Goal: Find specific page/section: Find specific page/section

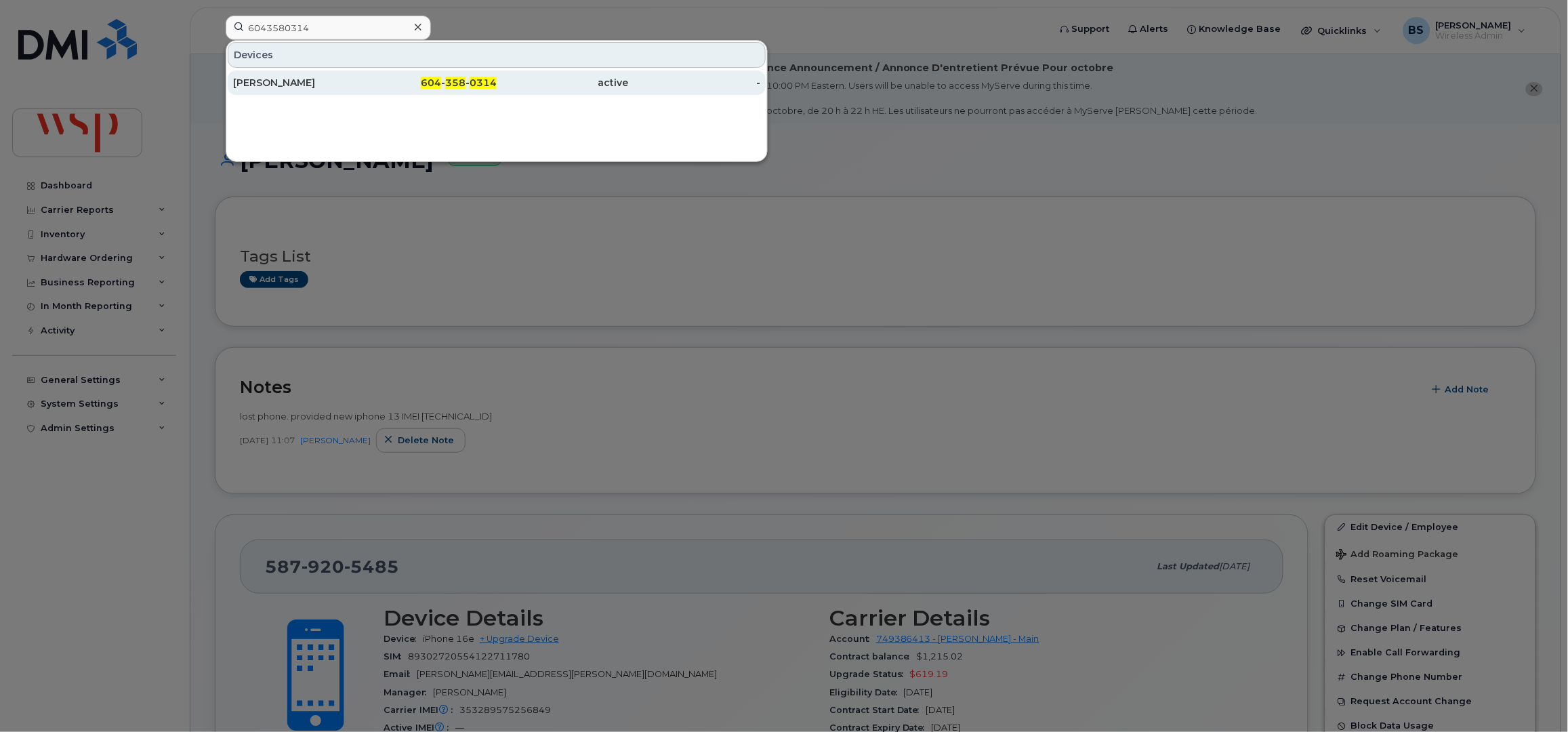
type input "6043580314"
drag, startPoint x: 257, startPoint y: 83, endPoint x: 301, endPoint y: 91, distance: 44.7
click at [257, 83] on div "[PERSON_NAME]" at bounding box center [299, 82] width 132 height 13
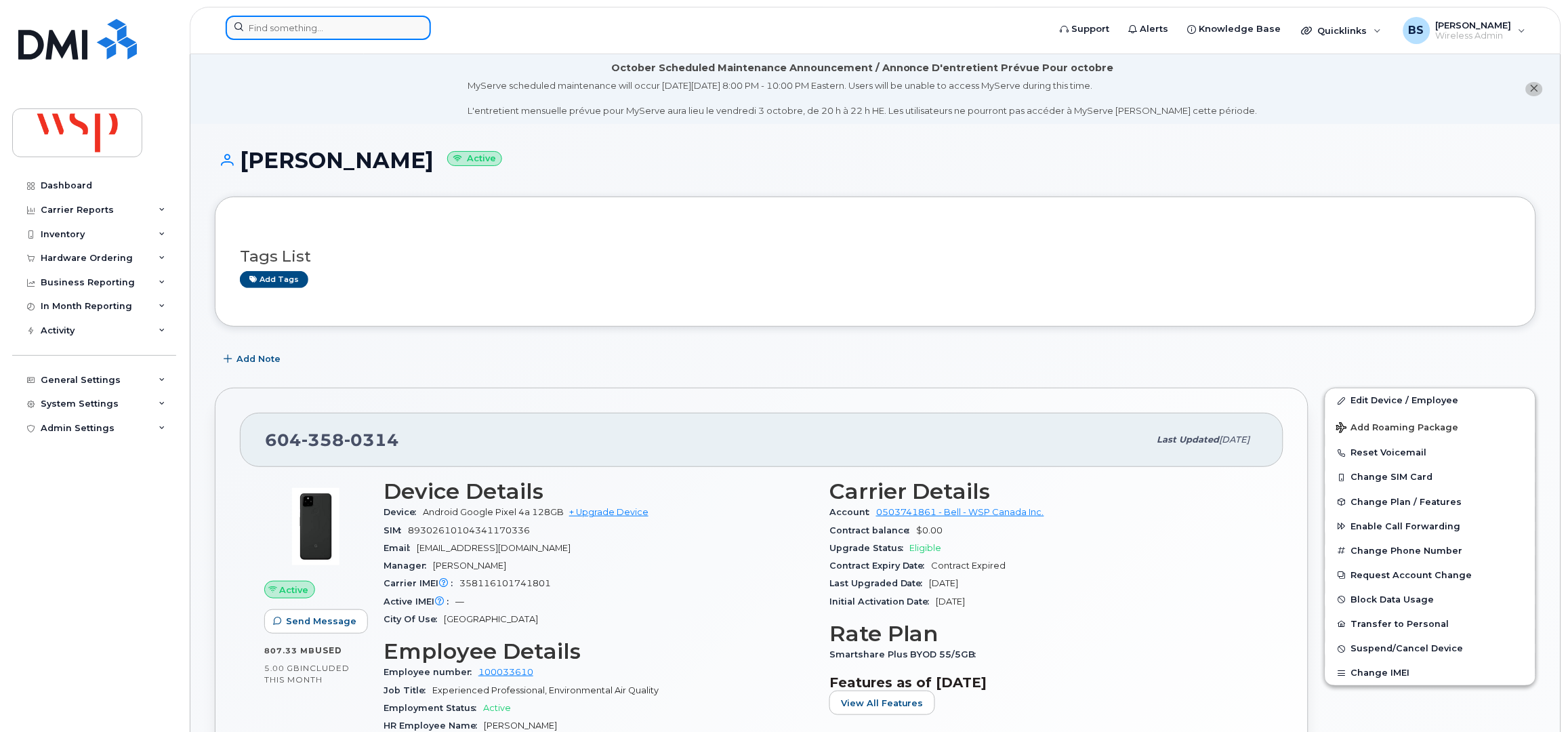
click at [290, 25] on input at bounding box center [329, 27] width 205 height 24
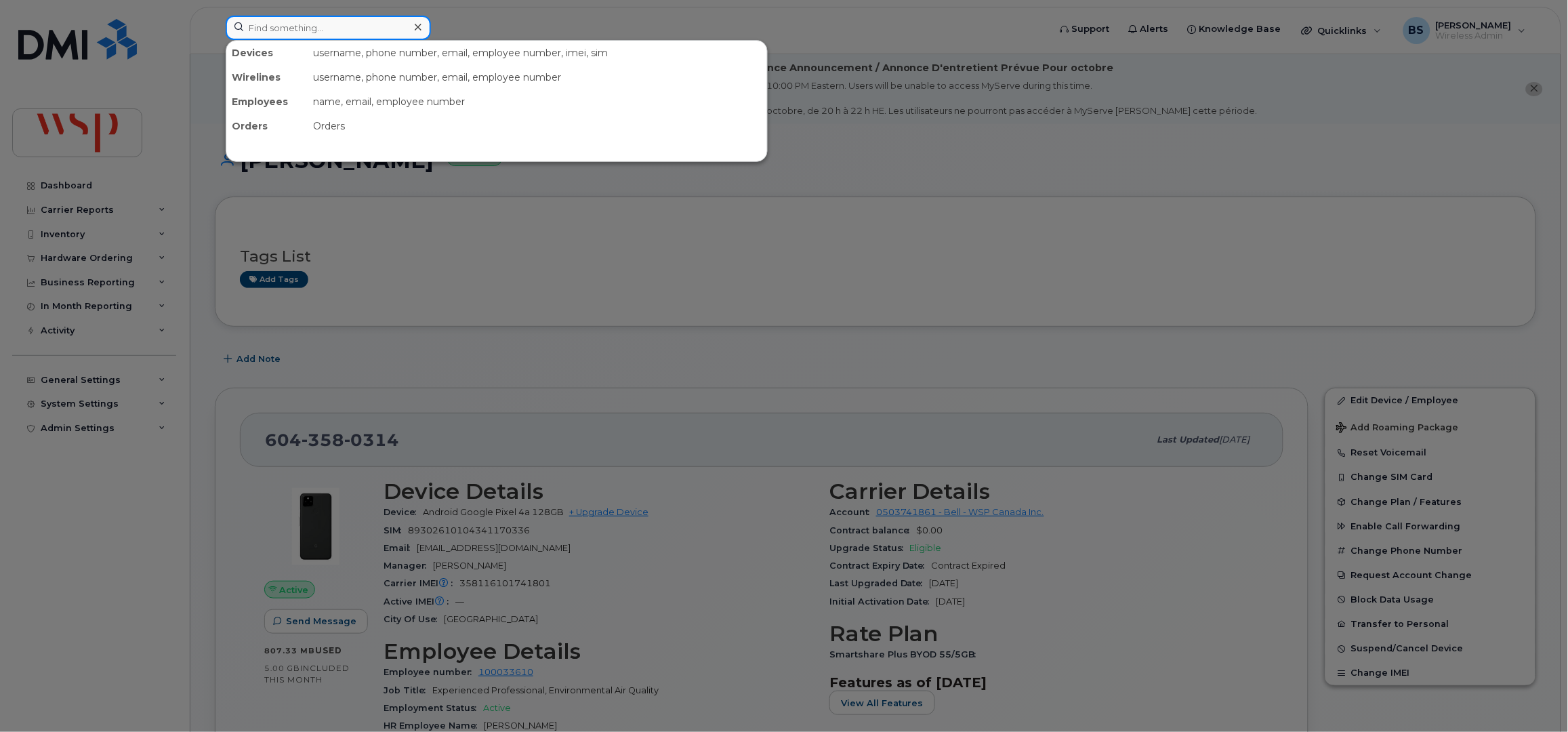
paste input "4037104159"
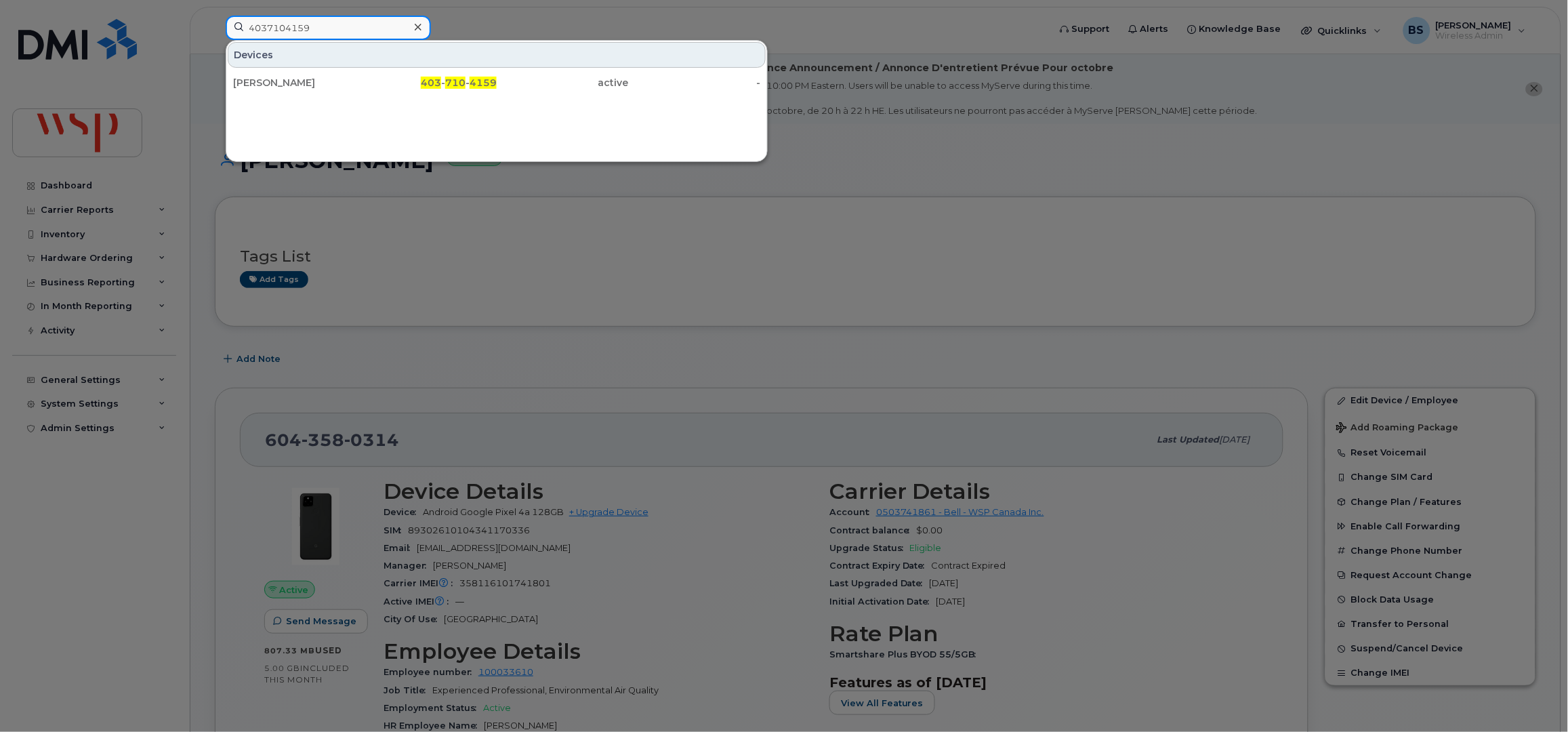
type input "4037104159"
click at [259, 81] on div "Luke Visser" at bounding box center [299, 82] width 132 height 13
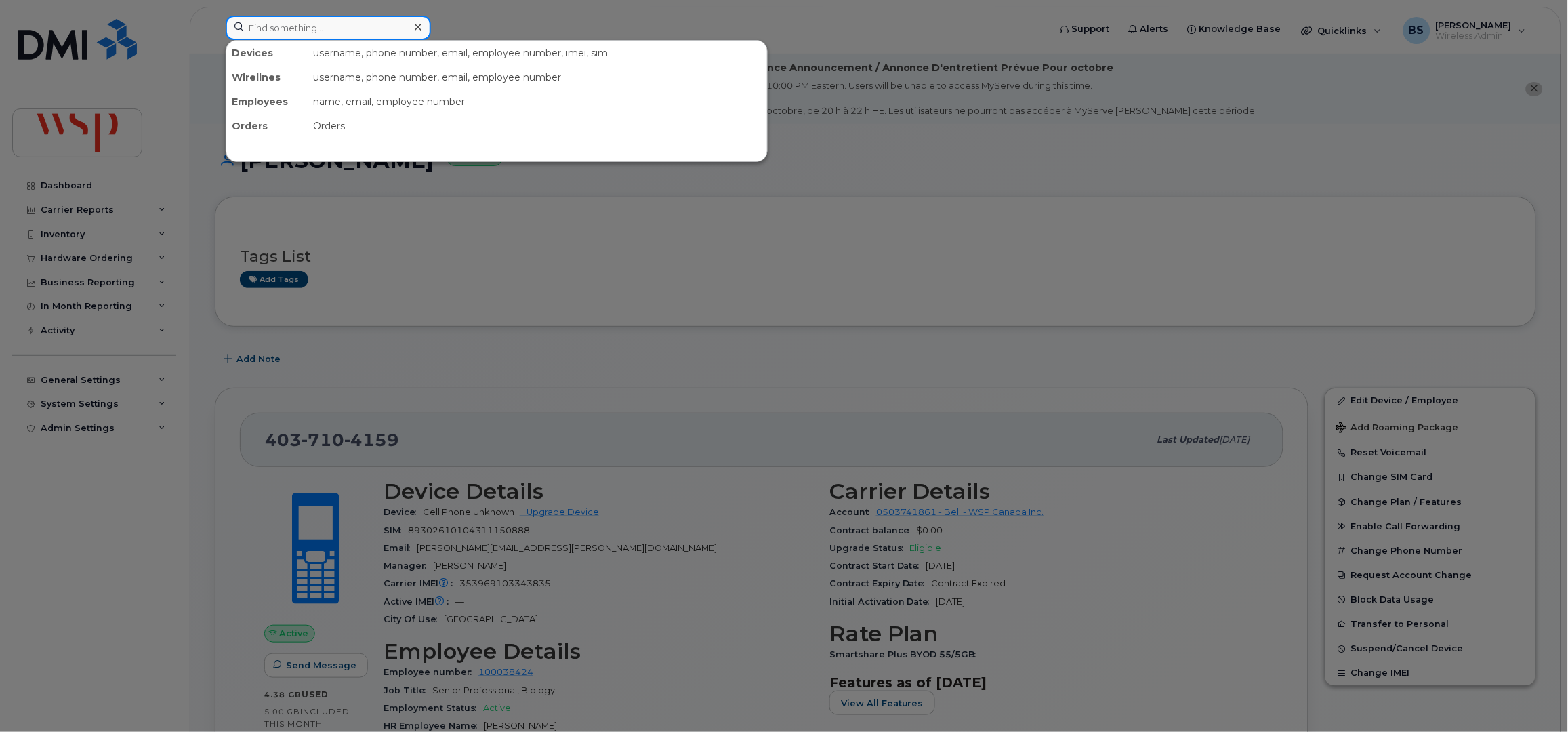
click at [385, 29] on input at bounding box center [329, 27] width 205 height 24
paste input "6475248670"
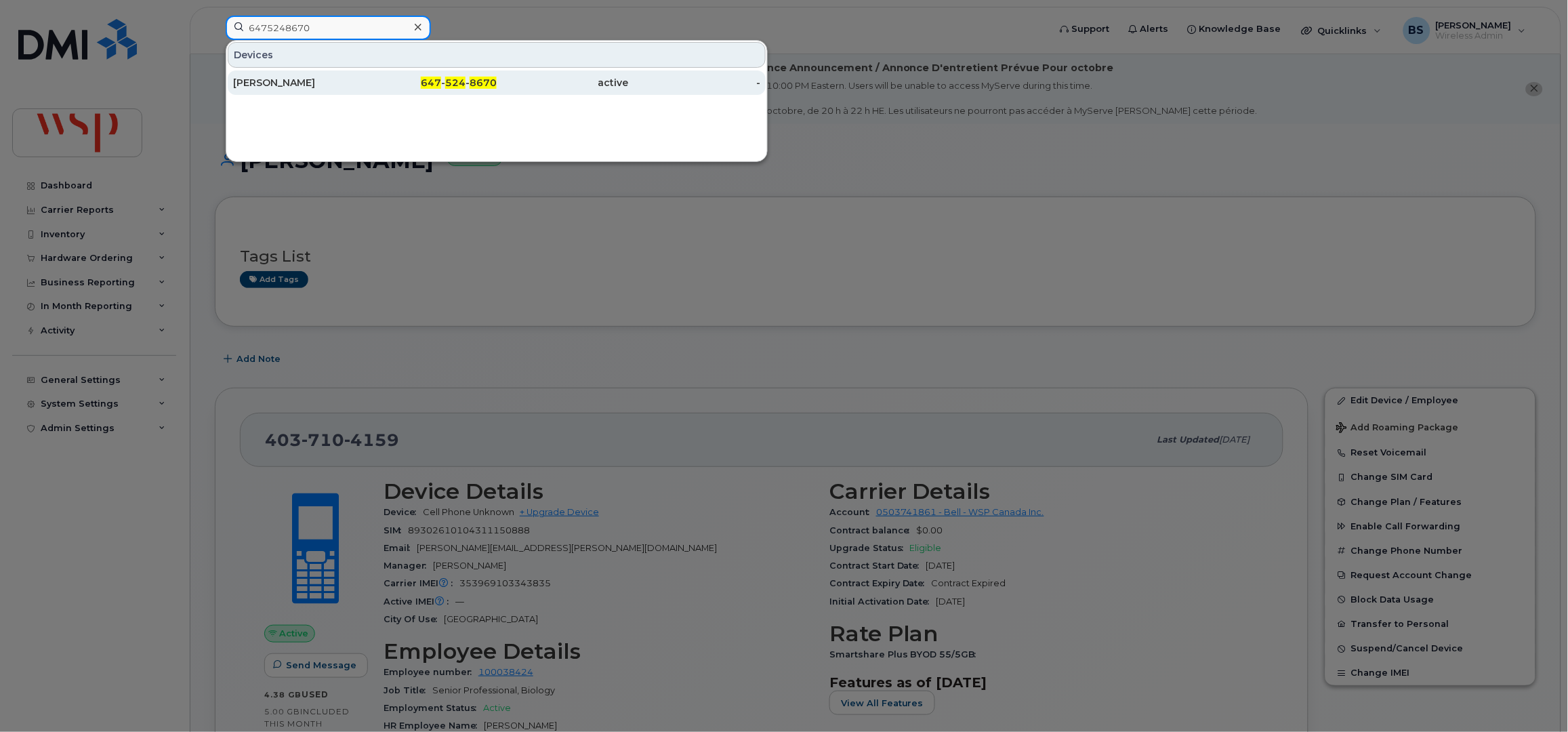
type input "6475248670"
drag, startPoint x: 255, startPoint y: 78, endPoint x: 351, endPoint y: 92, distance: 97.0
click at [255, 78] on div "Siavash Farhangi" at bounding box center [299, 82] width 132 height 13
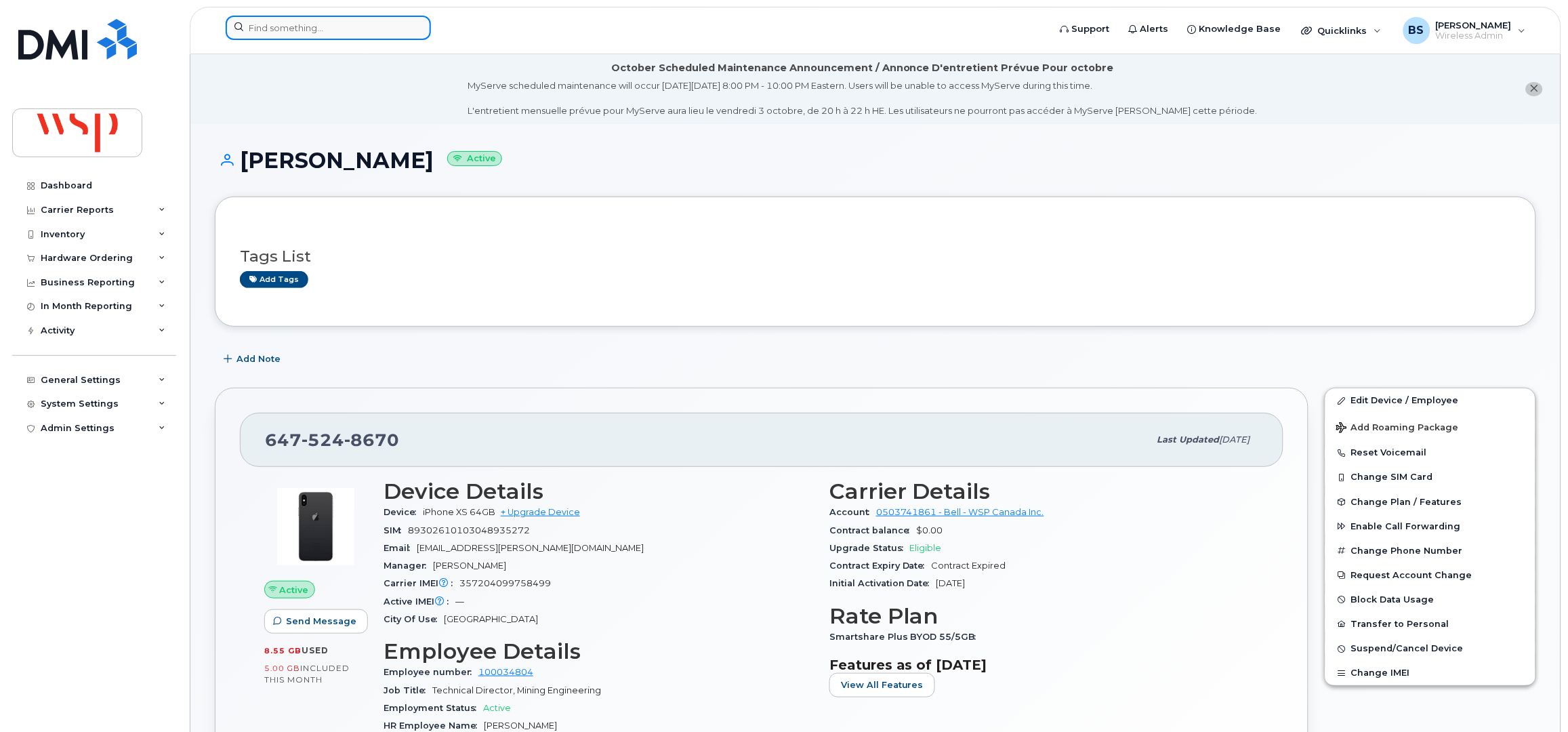
click at [379, 29] on input at bounding box center [329, 27] width 205 height 24
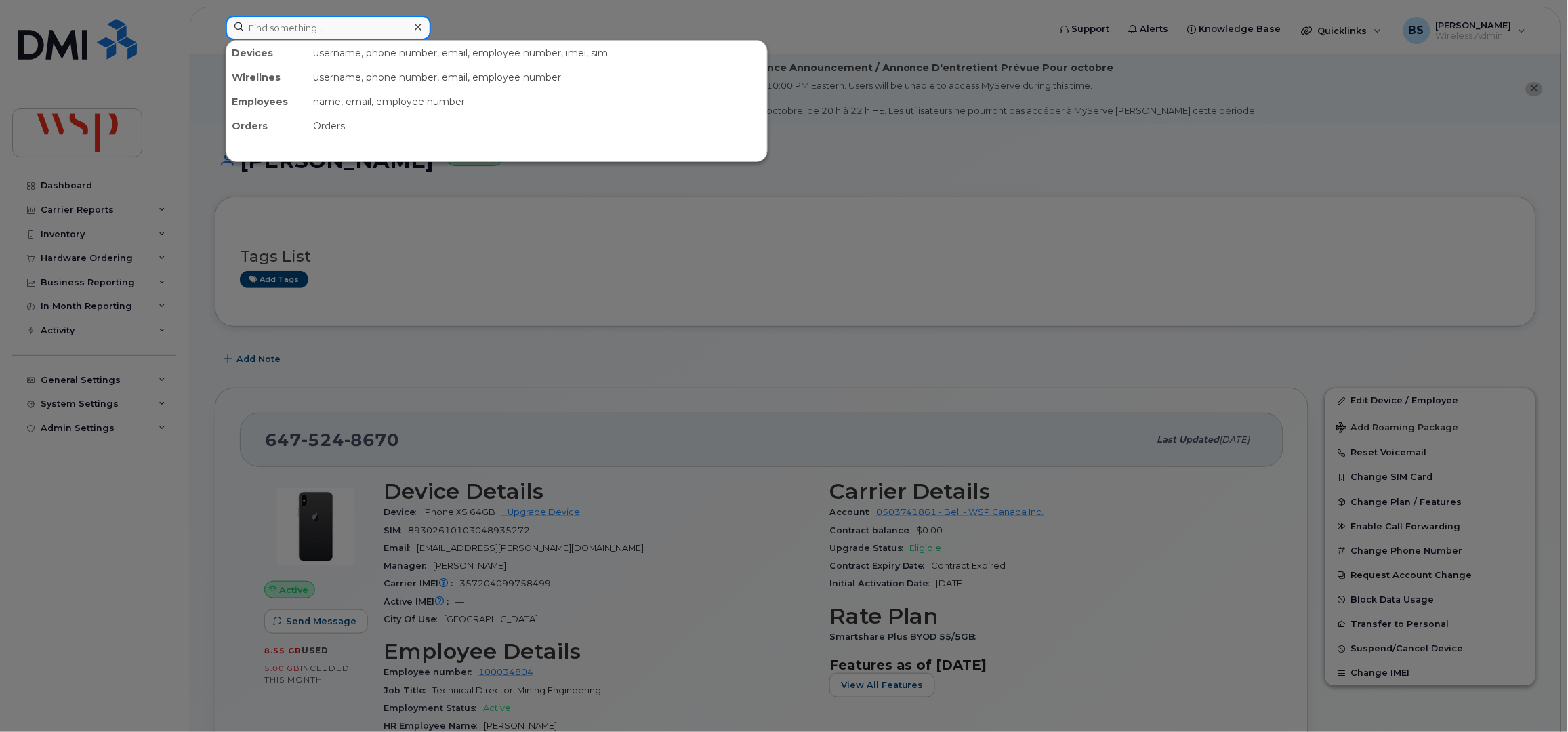
click at [353, 31] on input at bounding box center [329, 27] width 205 height 24
paste input "2363355177"
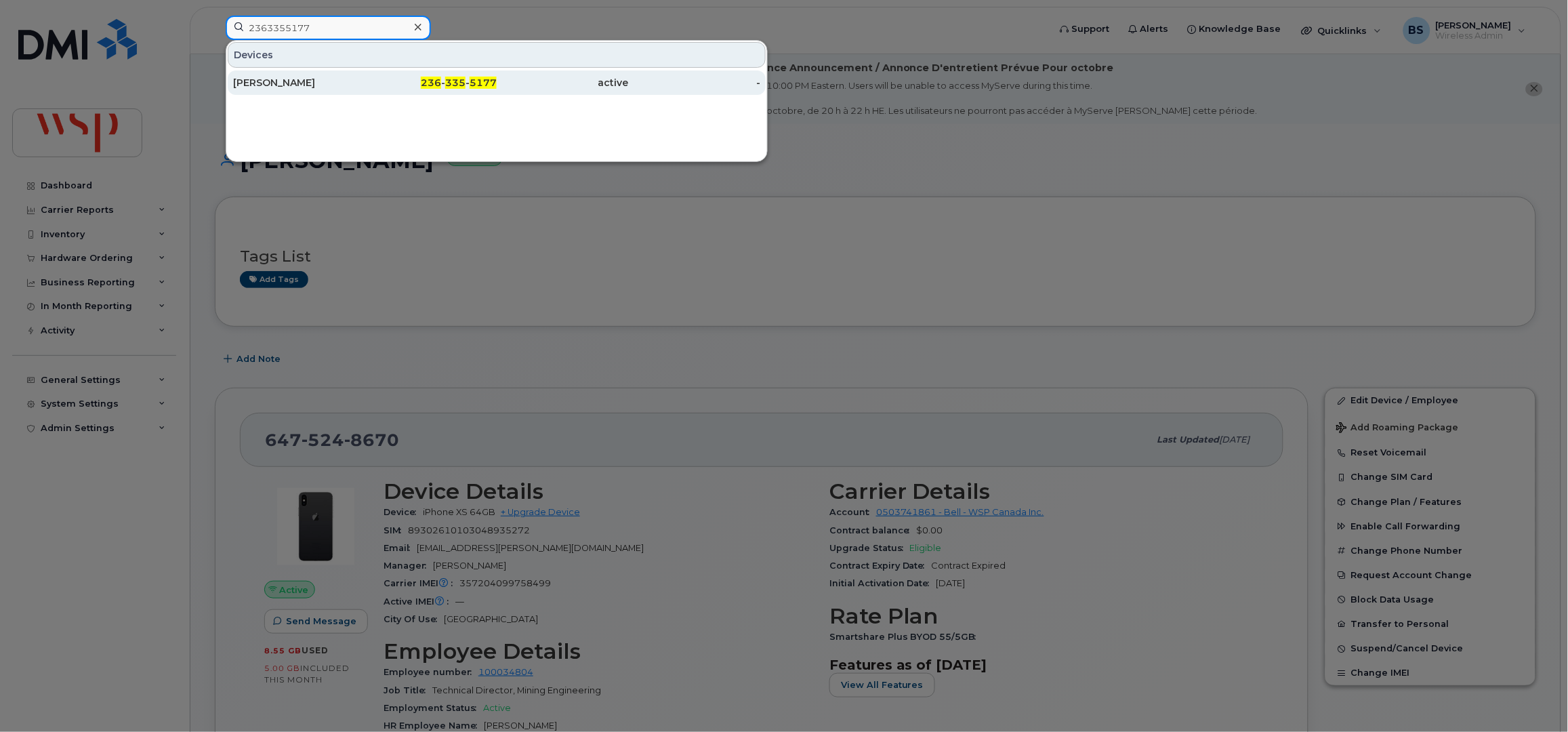
type input "2363355177"
click at [266, 78] on div "[PERSON_NAME]" at bounding box center [299, 82] width 132 height 13
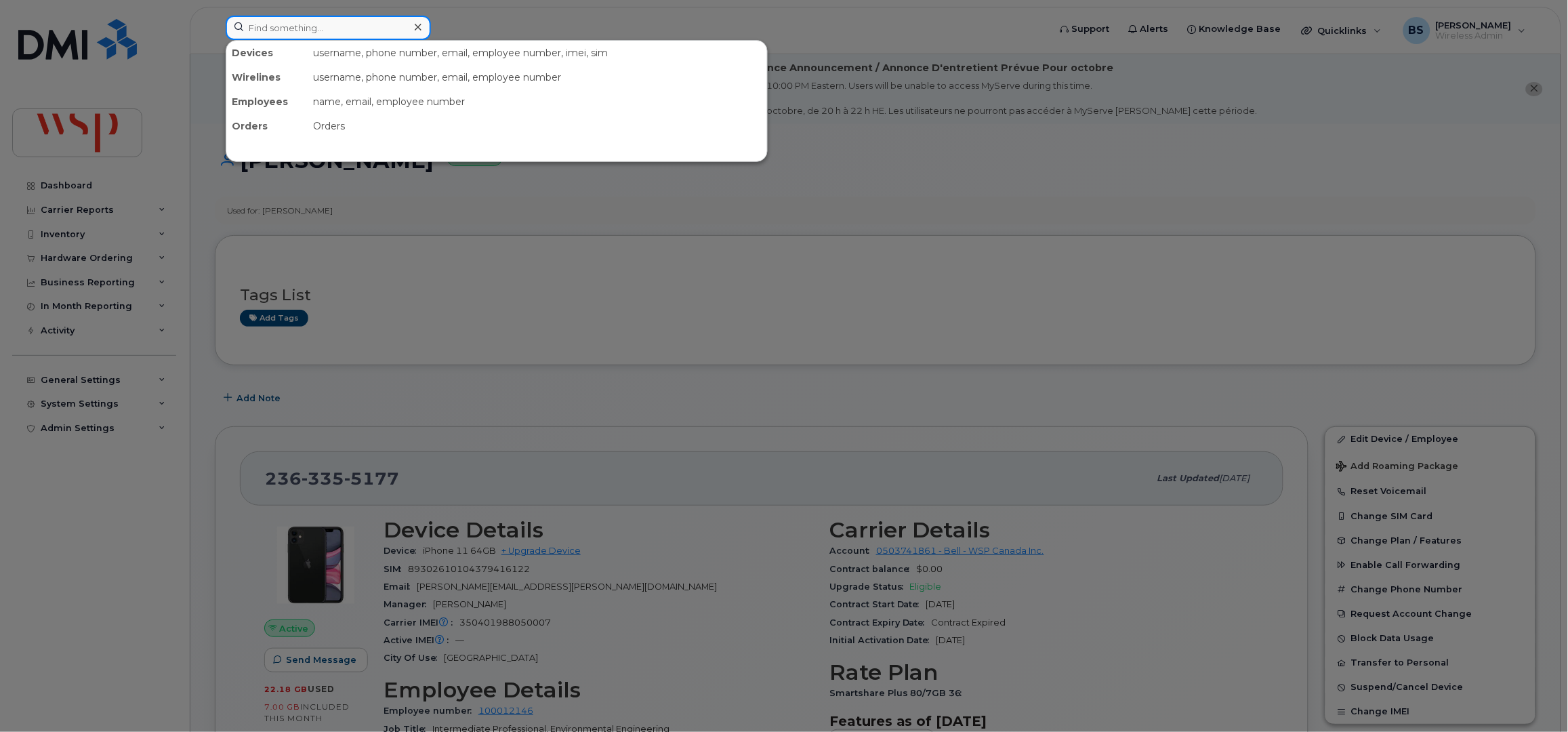
click at [380, 29] on input at bounding box center [329, 27] width 205 height 24
paste input "2363355177"
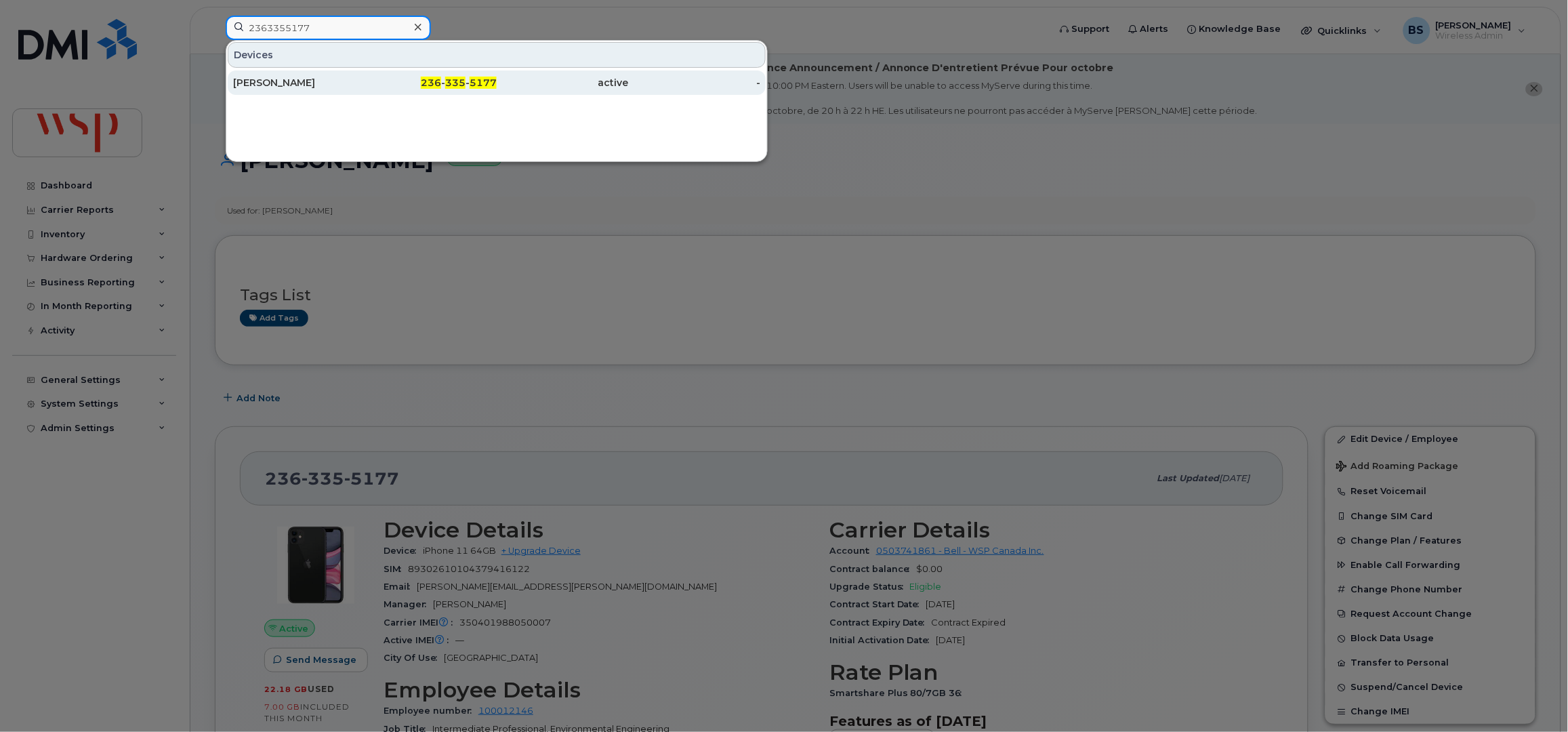
type input "2363355177"
drag, startPoint x: 272, startPoint y: 81, endPoint x: 316, endPoint y: 95, distance: 46.2
click at [273, 80] on div "[PERSON_NAME]" at bounding box center [299, 82] width 132 height 13
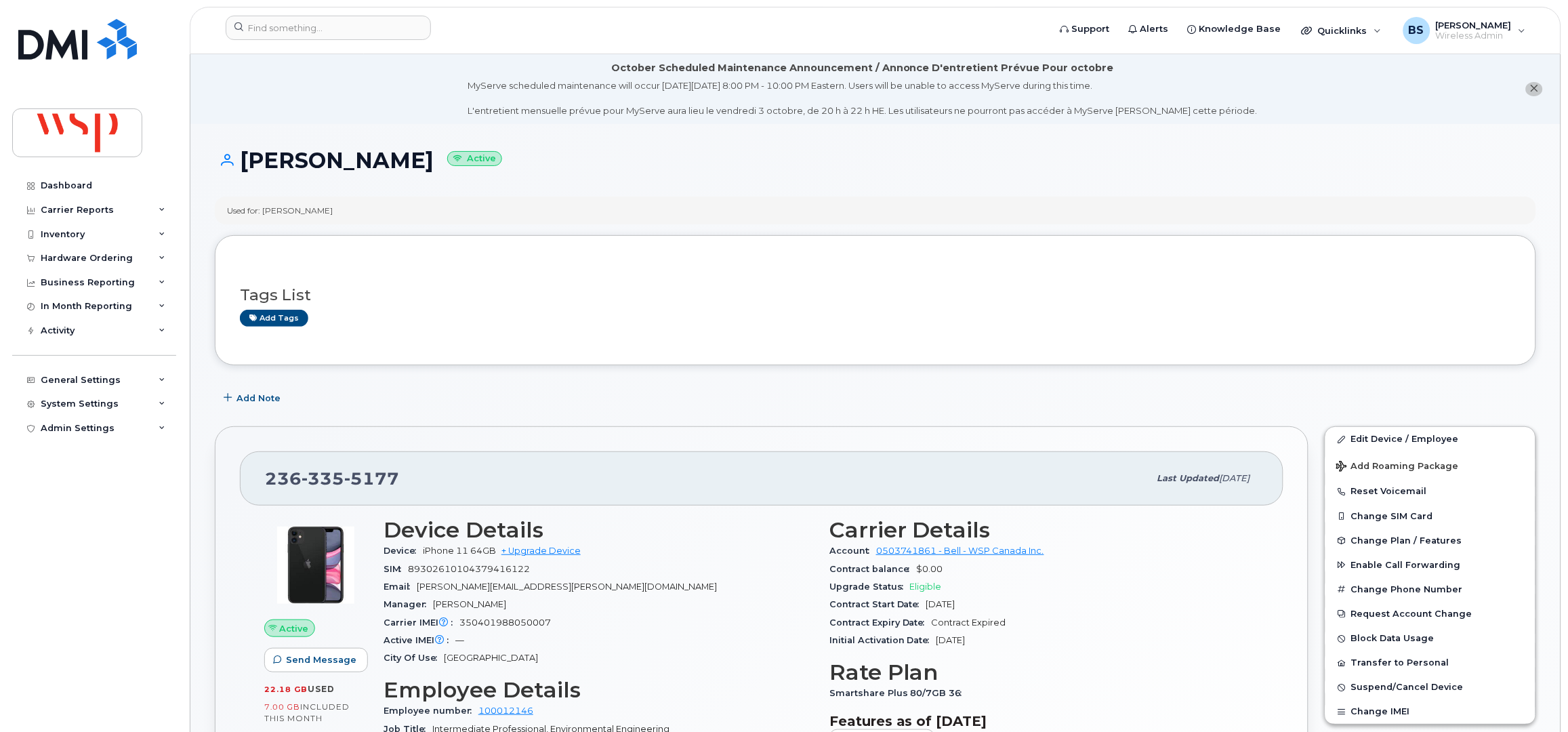
drag, startPoint x: 411, startPoint y: 161, endPoint x: 246, endPoint y: 165, distance: 165.0
click at [246, 165] on h1 "[PERSON_NAME] Active" at bounding box center [875, 160] width 1321 height 23
copy h1 "[PERSON_NAME]"
click at [318, 27] on input at bounding box center [329, 27] width 205 height 24
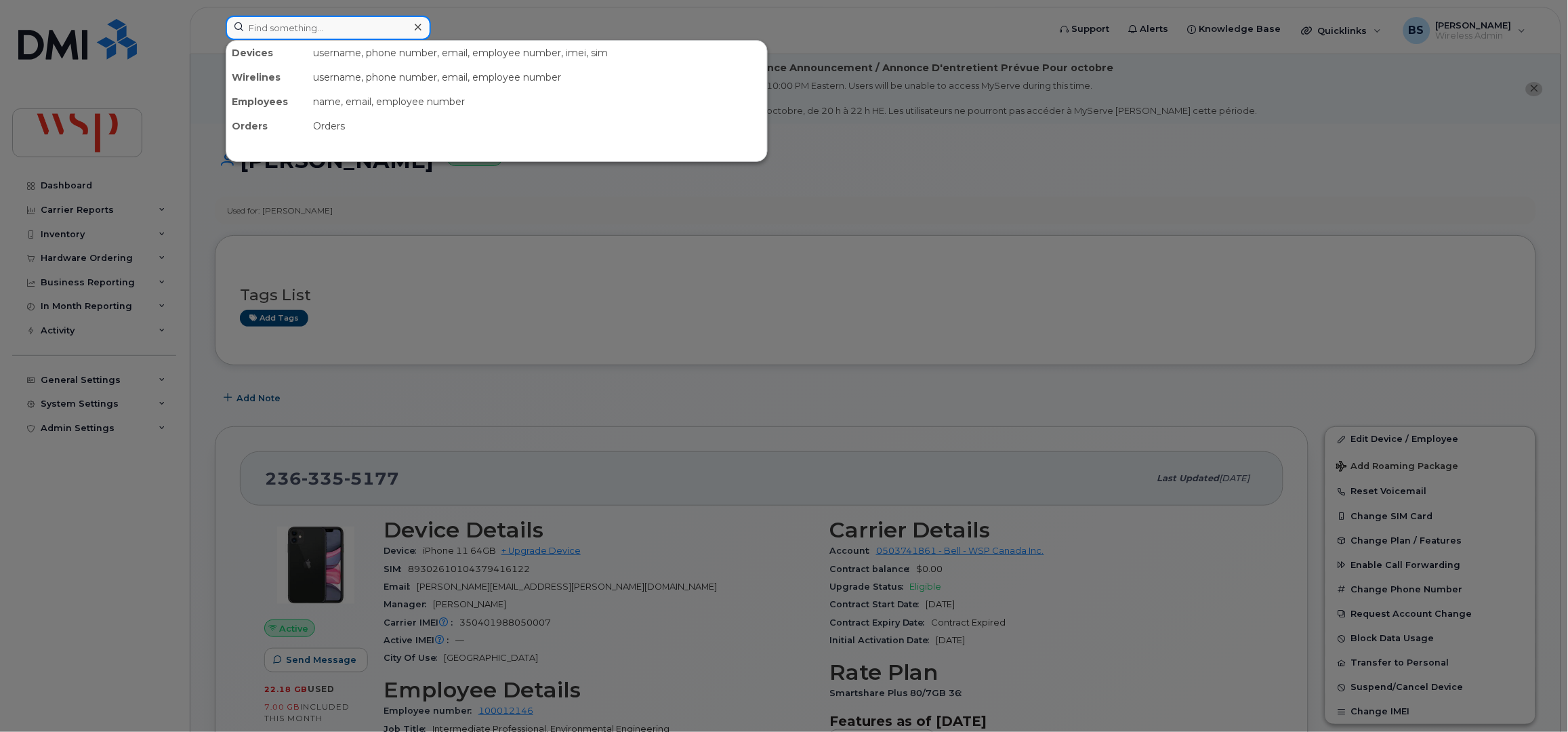
paste input "[PHONE_NUMBER]"
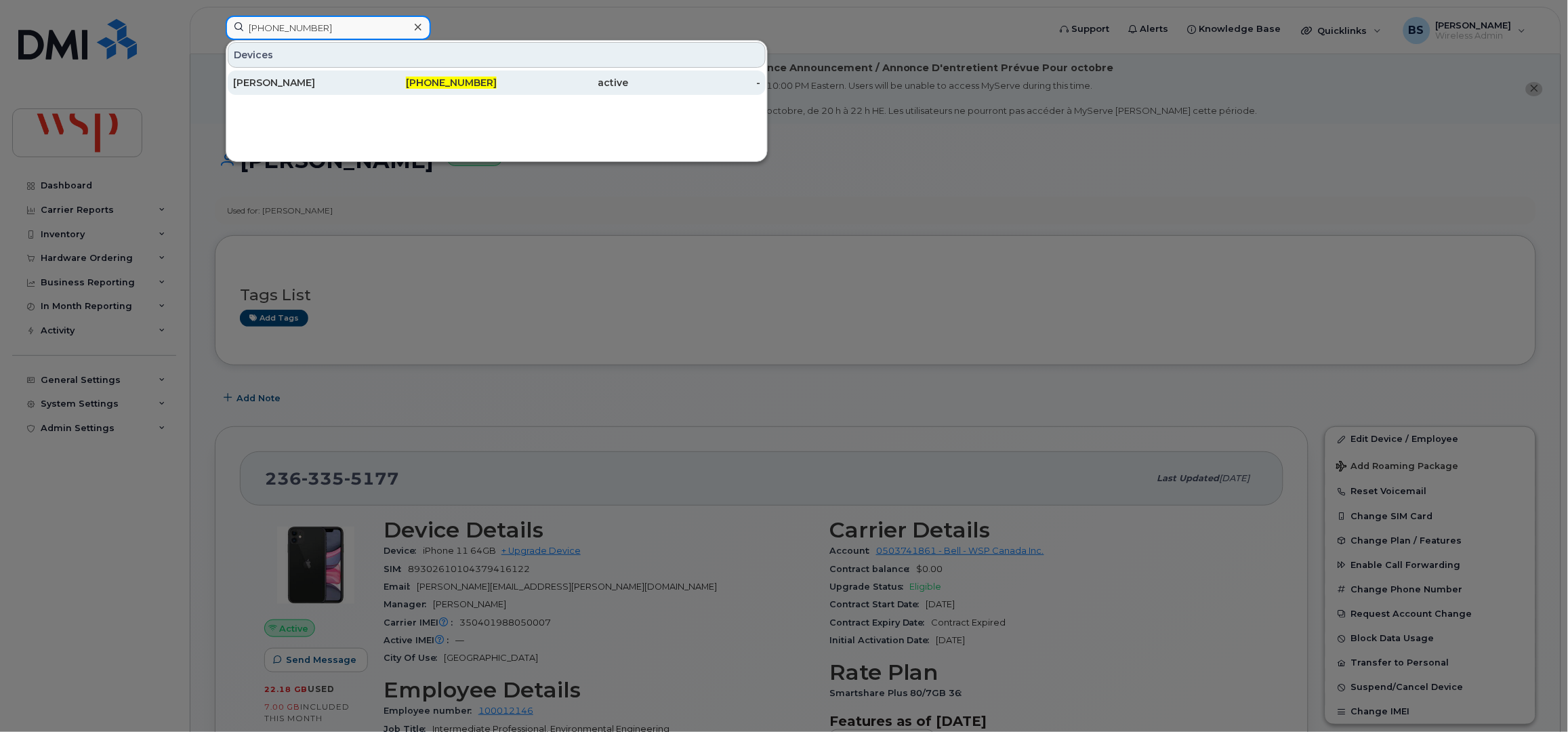
type input "[PHONE_NUMBER]"
click at [271, 80] on div "[PERSON_NAME]" at bounding box center [299, 82] width 132 height 13
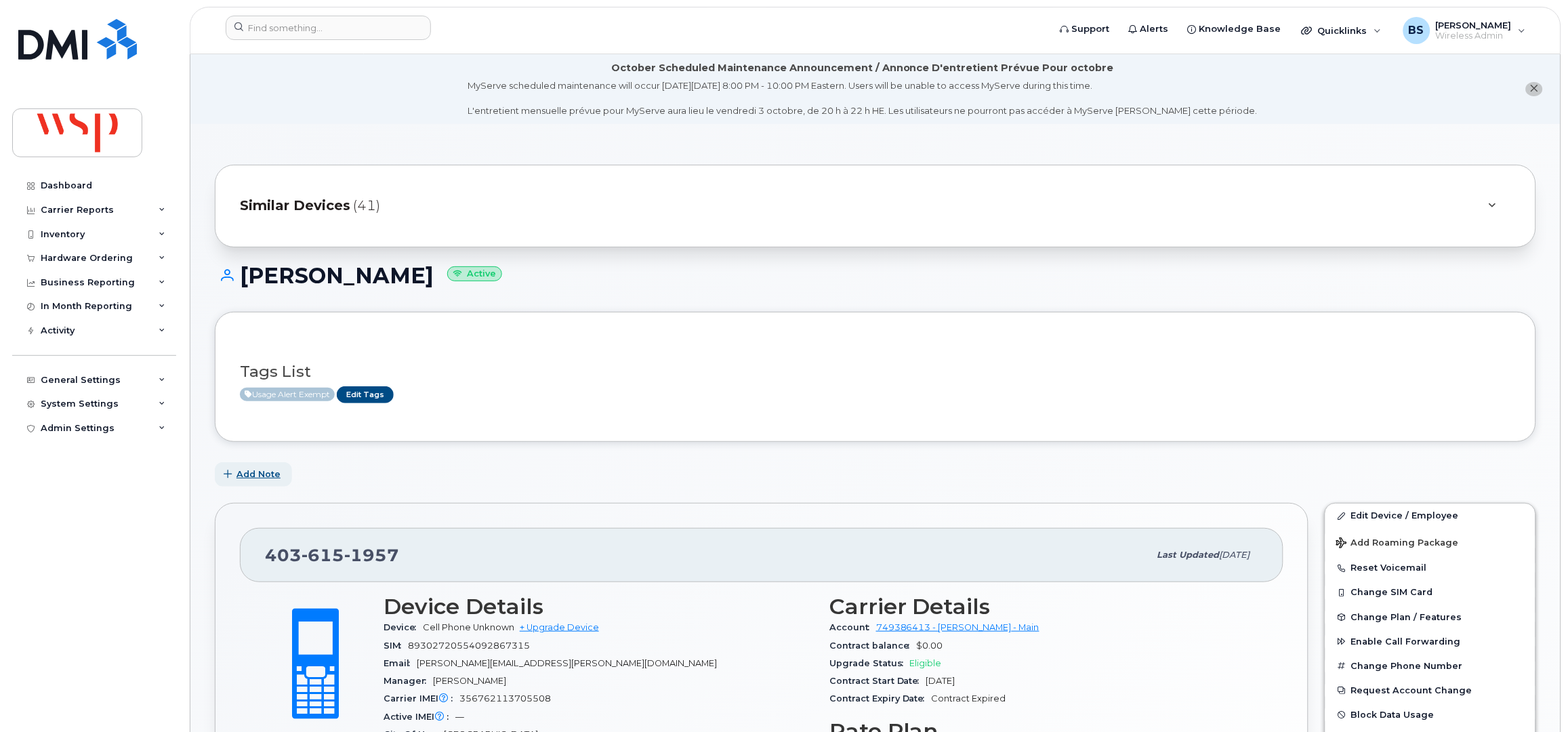
click at [269, 476] on span "Add Note" at bounding box center [258, 474] width 44 height 13
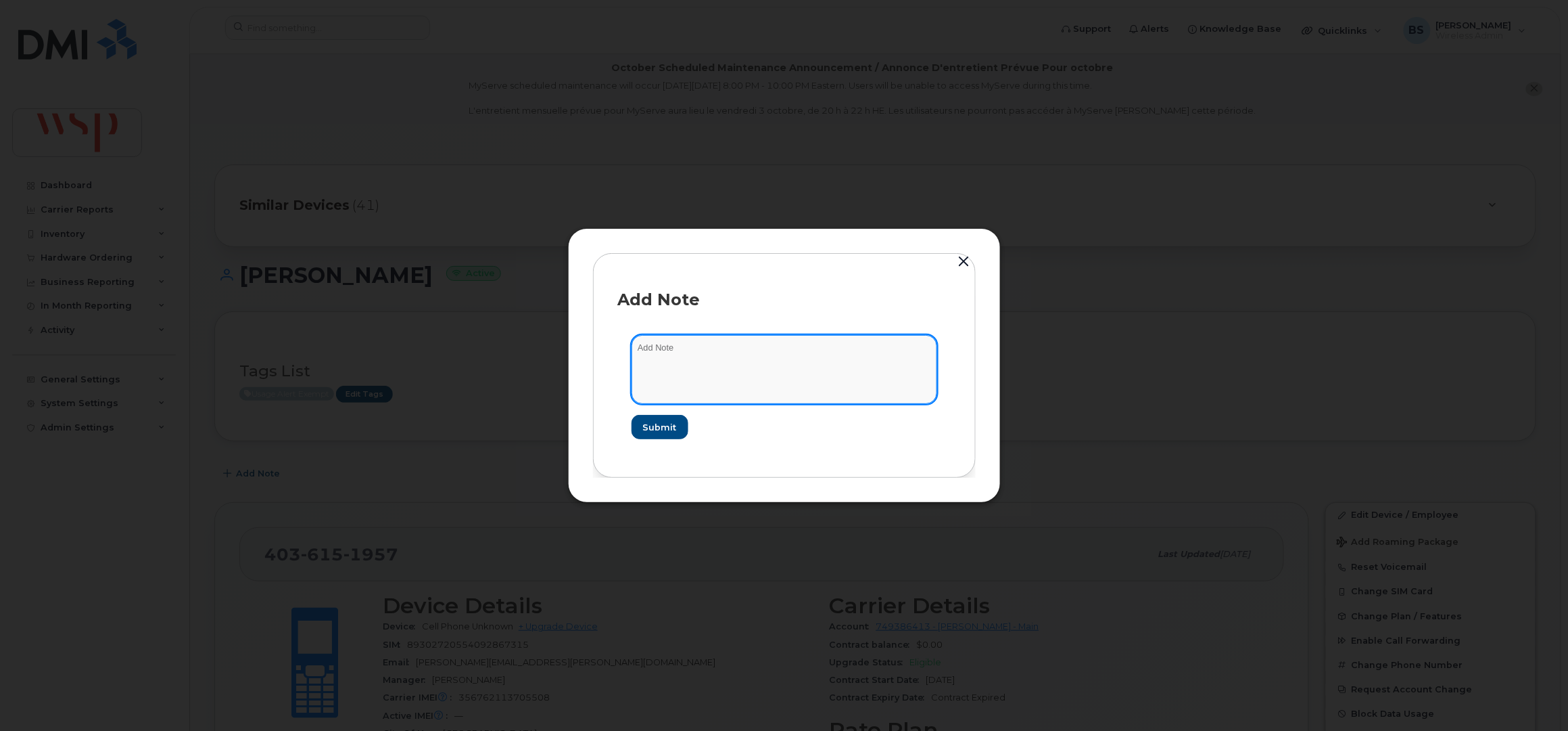
drag, startPoint x: 727, startPoint y: 374, endPoint x: 736, endPoint y: 323, distance: 51.8
click at [728, 373] on textarea at bounding box center [785, 369] width 306 height 69
paste textarea "Sharko, Katrina <Katrina.Sharko@wsp.com>"
click at [684, 349] on textarea "used by Sharko, Katrina <Katrina.Sharko@wsp.com>" at bounding box center [785, 369] width 306 height 69
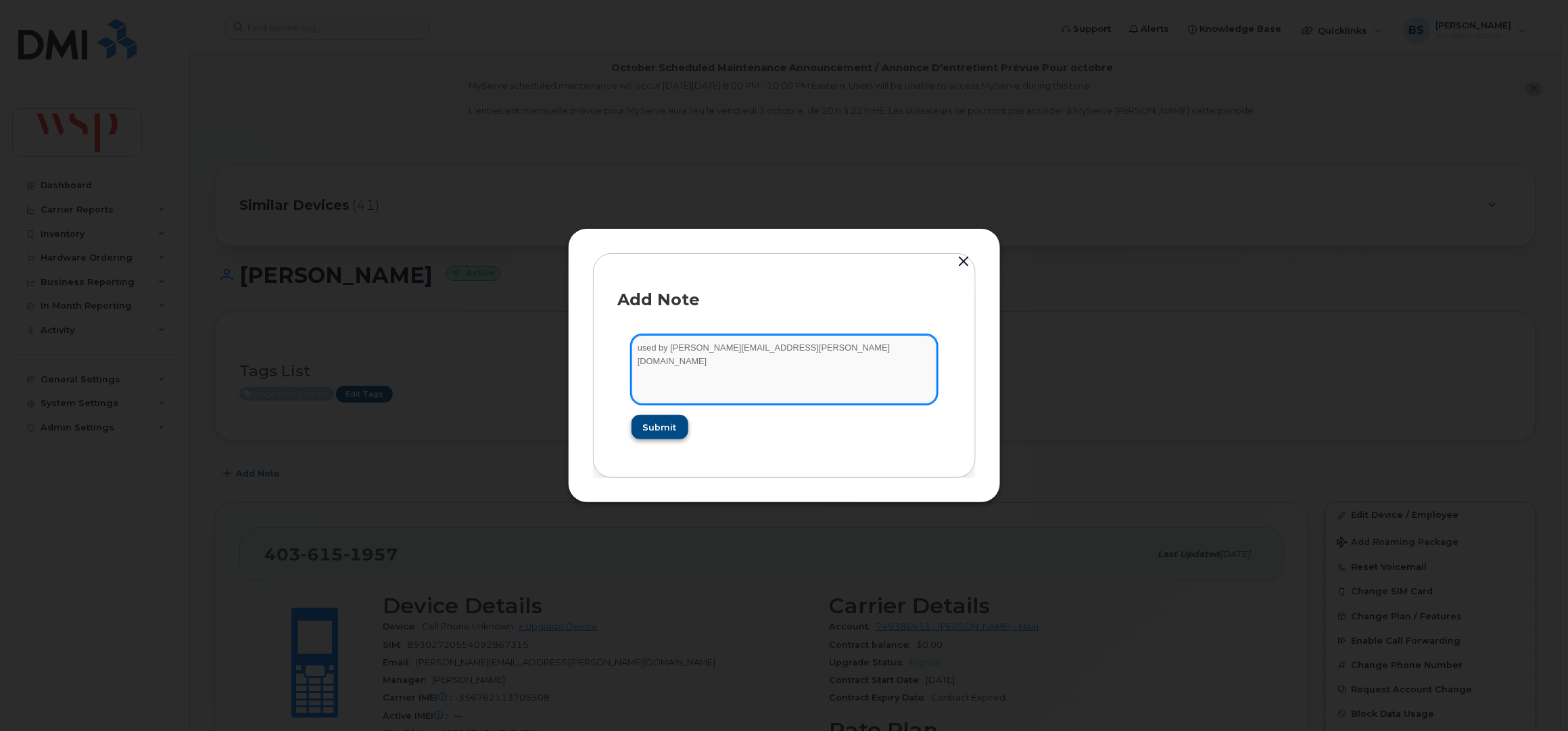
type textarea "used by Katrina.Sharko@wsp.com"
click at [648, 426] on span "Submit" at bounding box center [660, 428] width 34 height 13
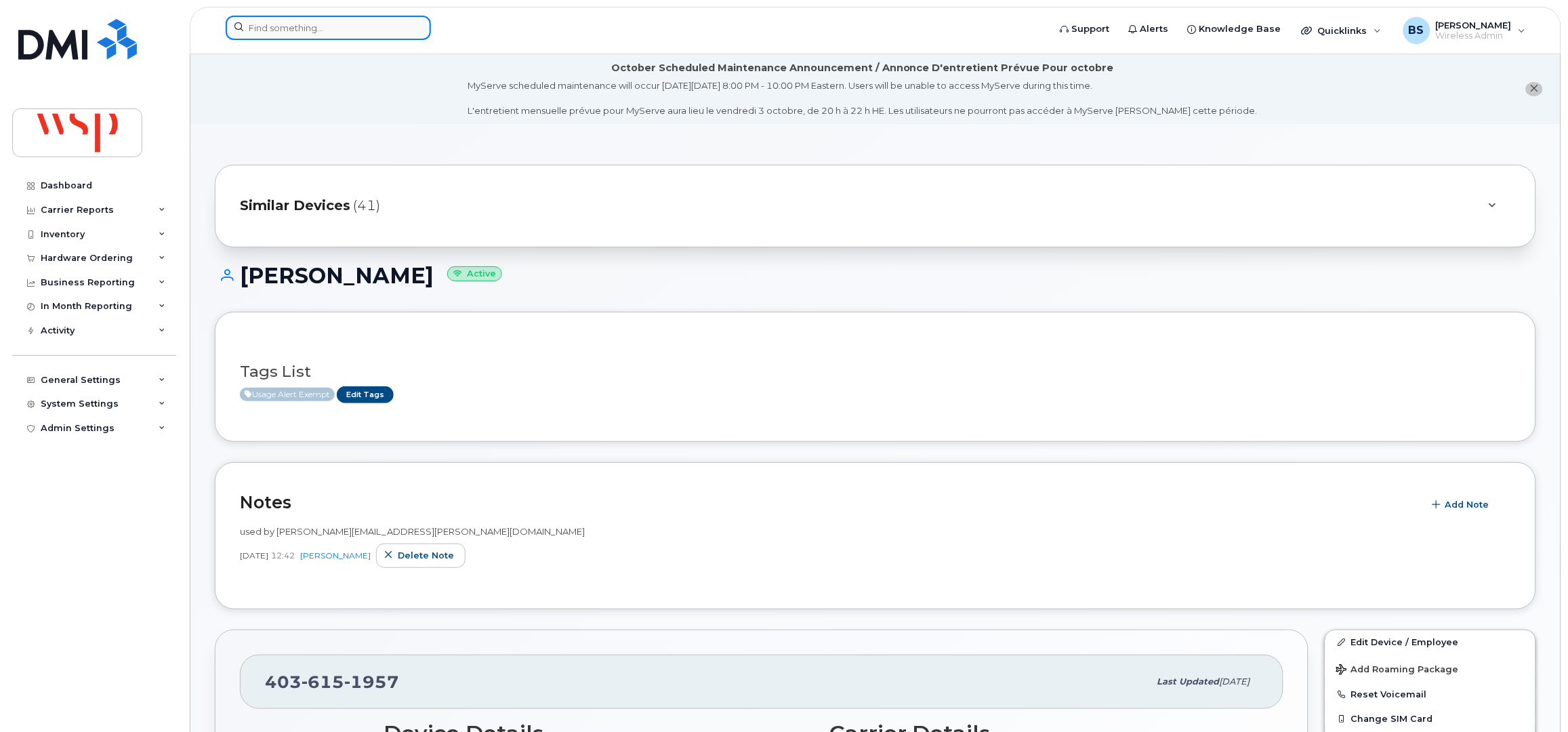
click at [377, 24] on input at bounding box center [329, 27] width 205 height 24
paste input "403-615-1957"
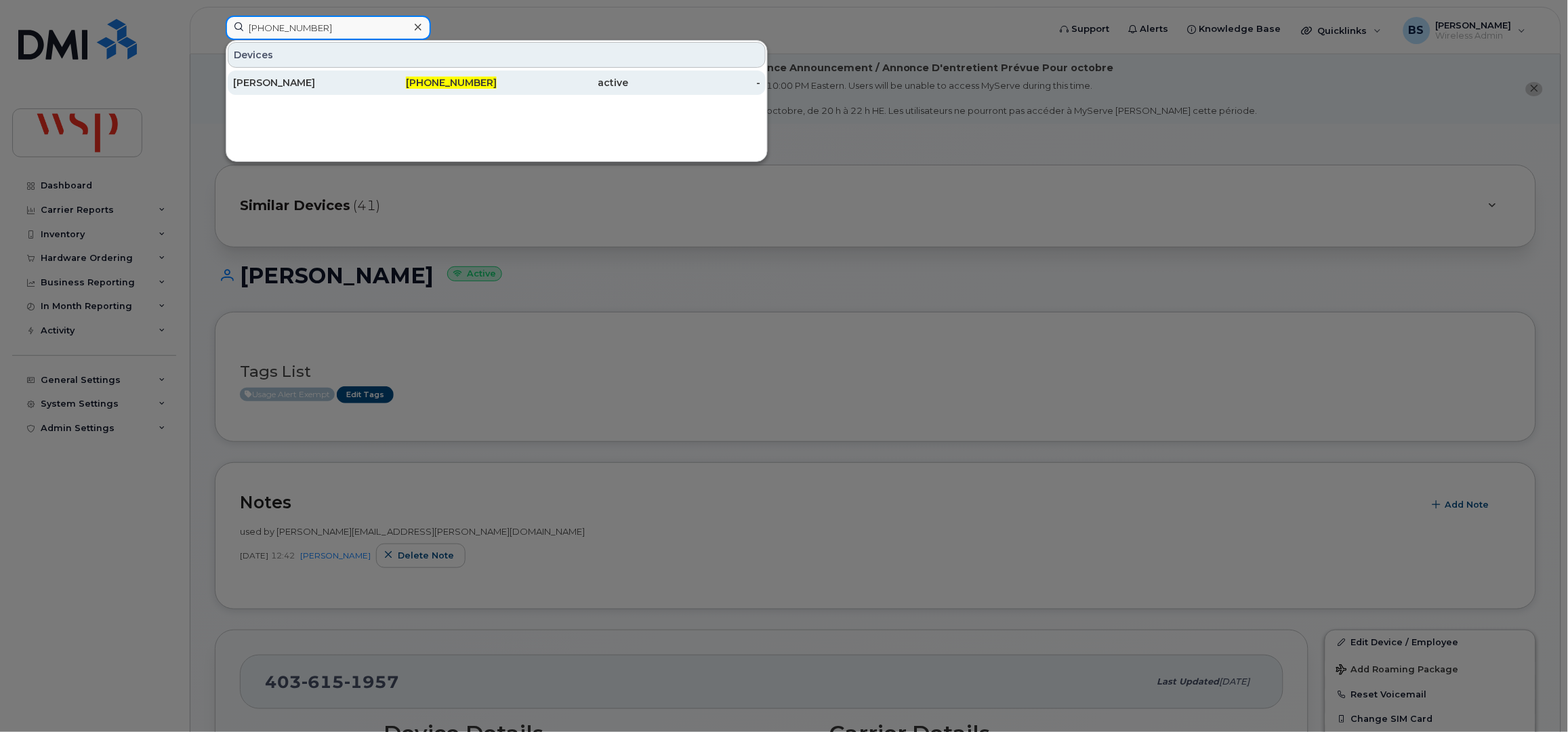
type input "403-615-1957"
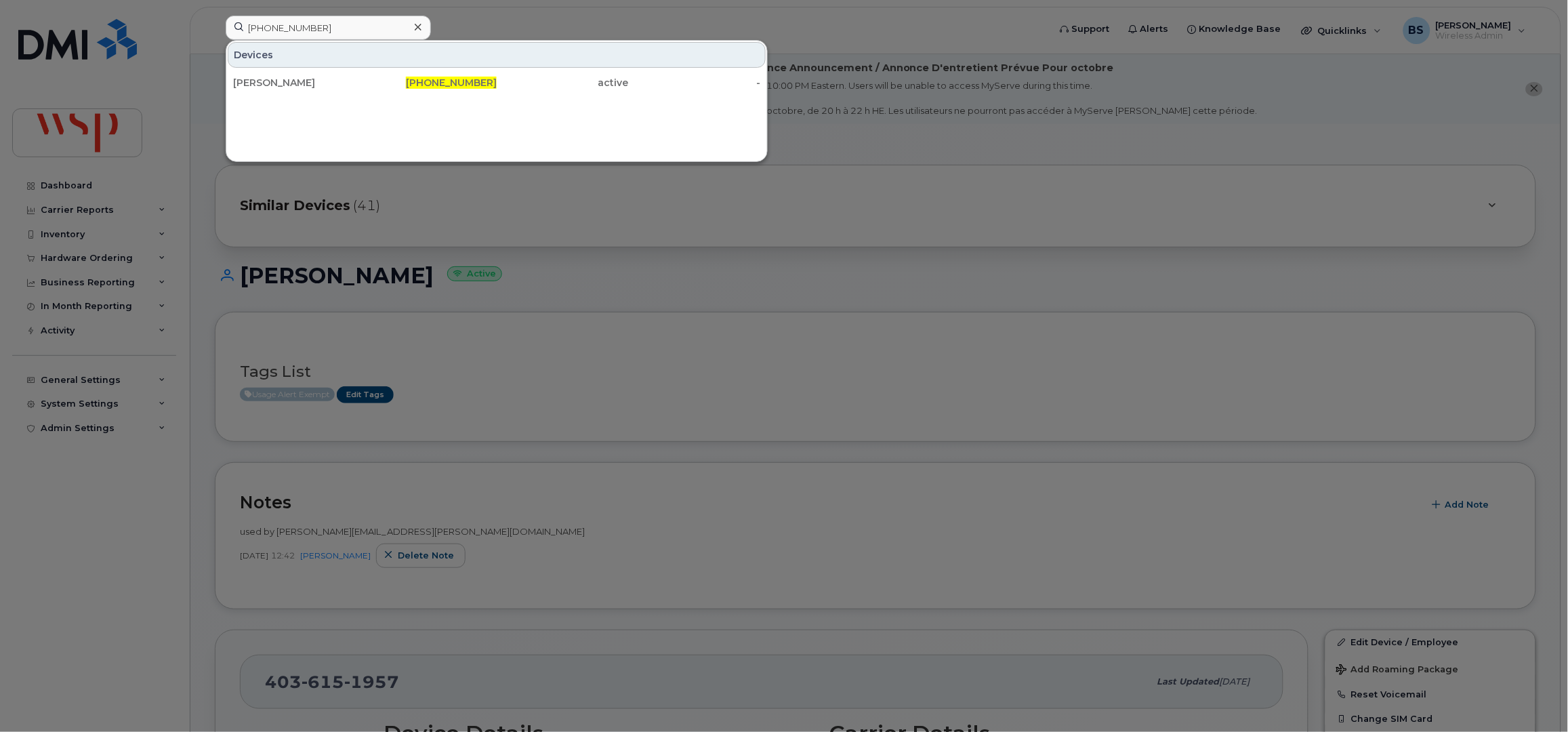
drag, startPoint x: 276, startPoint y: 84, endPoint x: 438, endPoint y: 126, distance: 167.4
click at [276, 84] on div "COURTNEY FRANZON" at bounding box center [299, 82] width 132 height 13
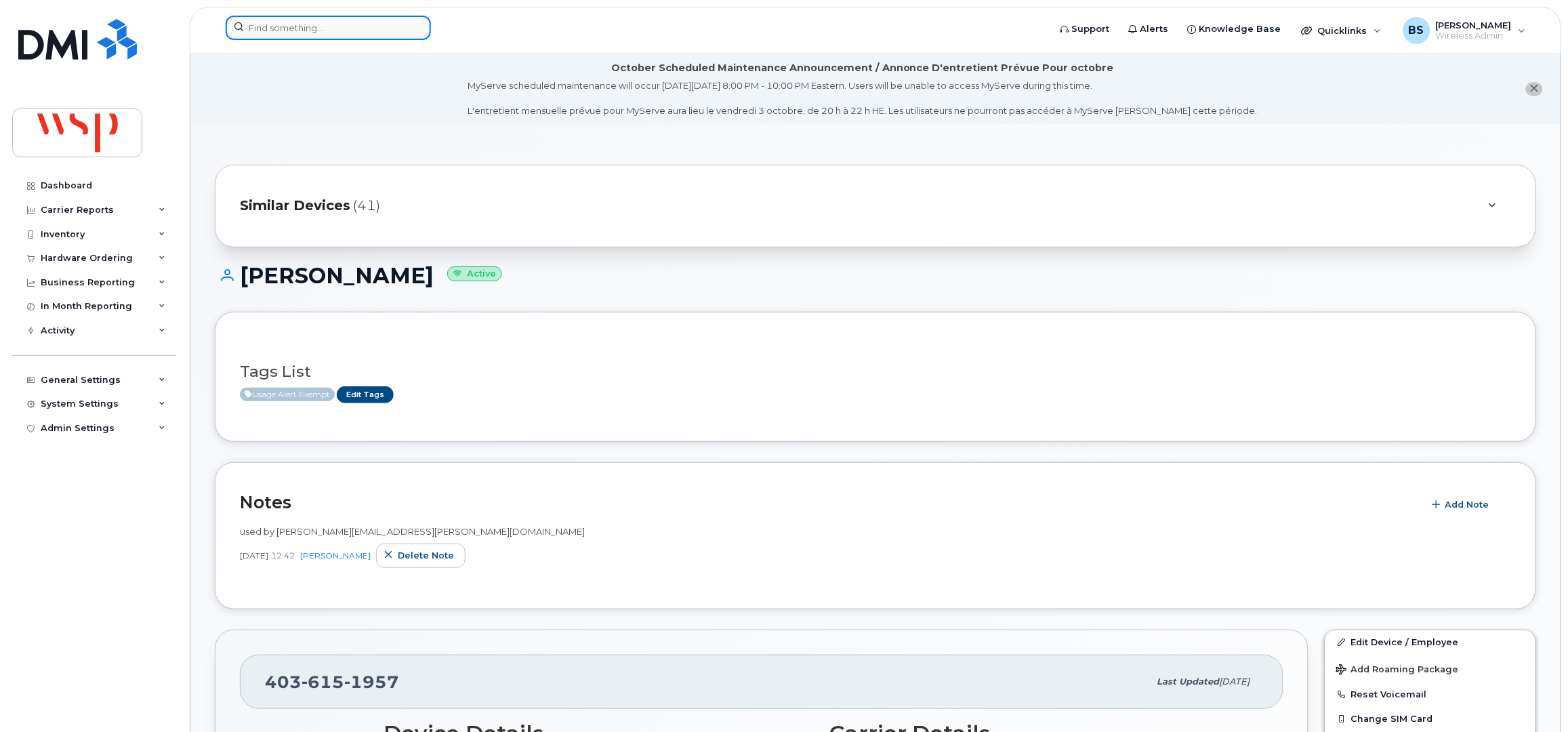
click at [347, 29] on input at bounding box center [329, 27] width 205 height 24
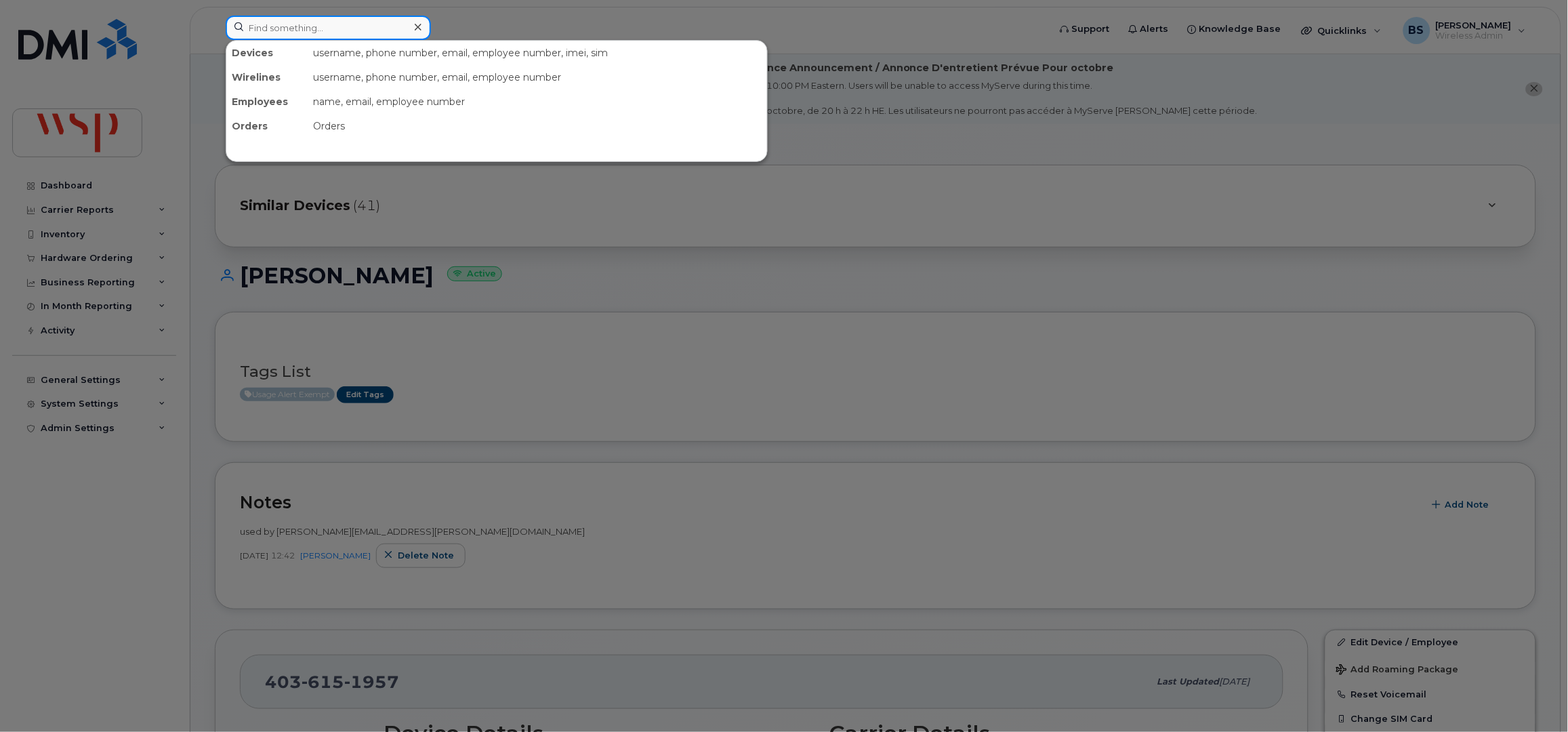
paste input "Van Huynh"
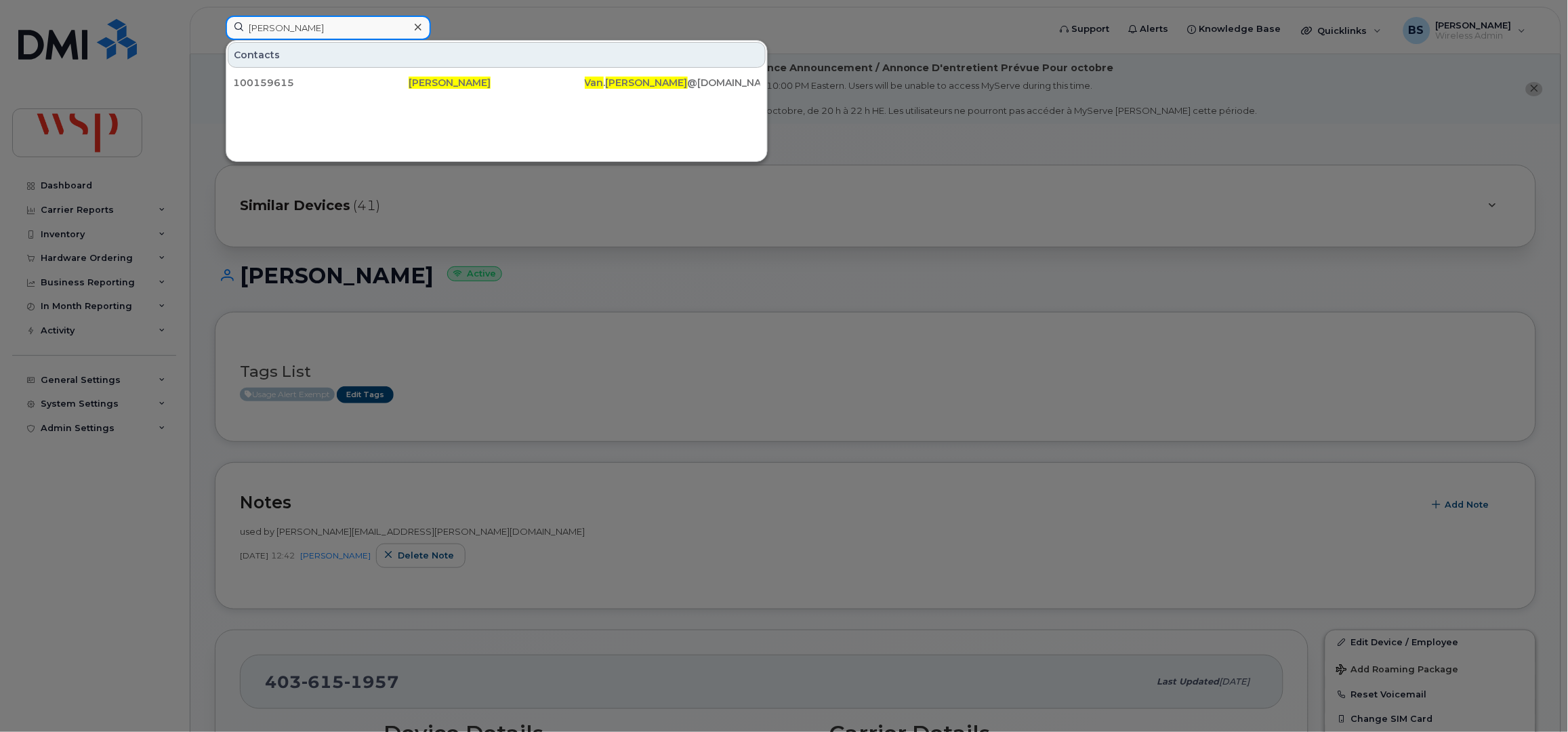
click at [215, 35] on div "Van Huynh Contacts 100159615 Van Huynh Van . Huynh @wsp.com" at bounding box center [633, 30] width 836 height 30
paste input "780 236 0715"
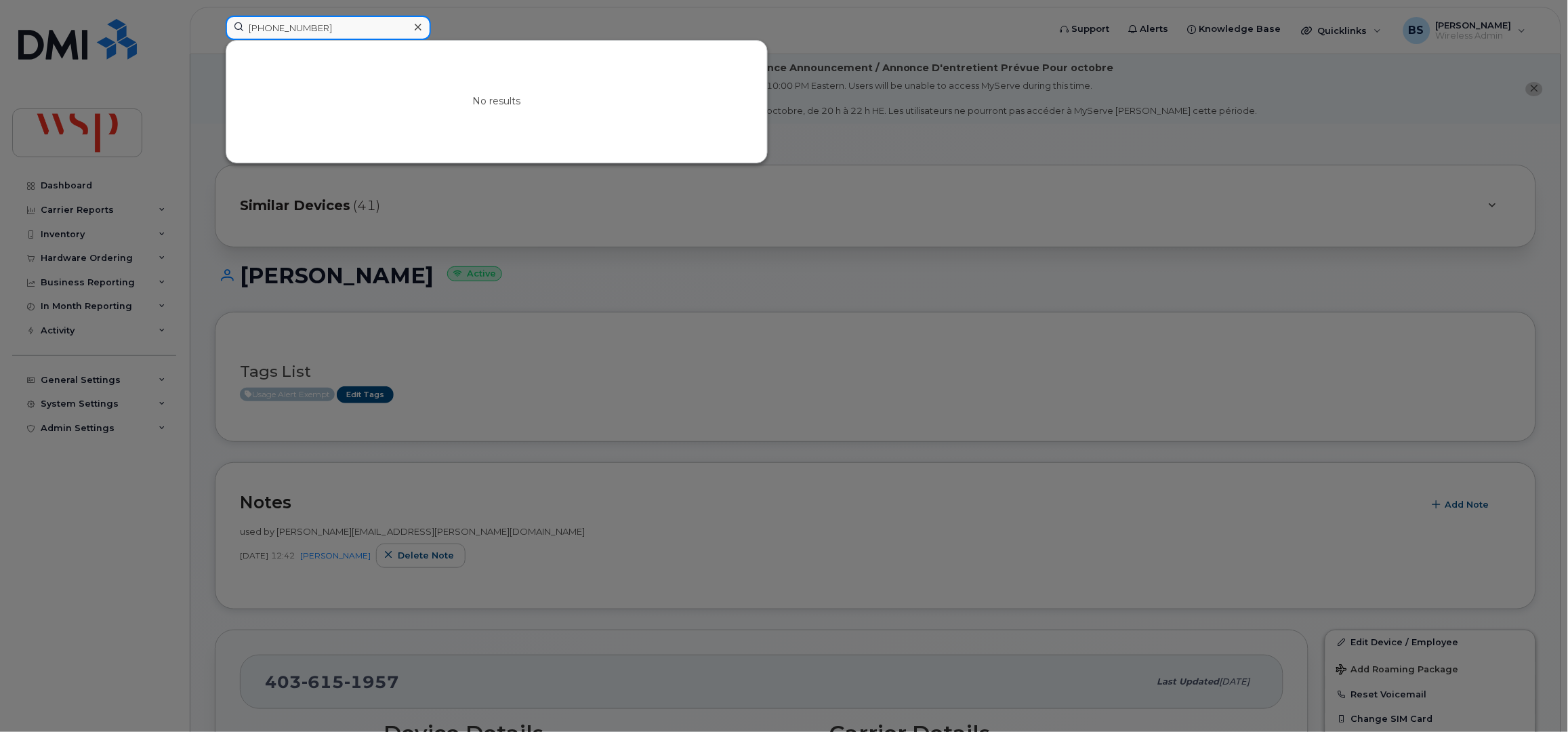
drag, startPoint x: 369, startPoint y: 37, endPoint x: 132, endPoint y: 4, distance: 239.3
click at [215, 15] on div "780 236 0715 No results" at bounding box center [633, 30] width 836 height 30
paste input "Van Huynh"
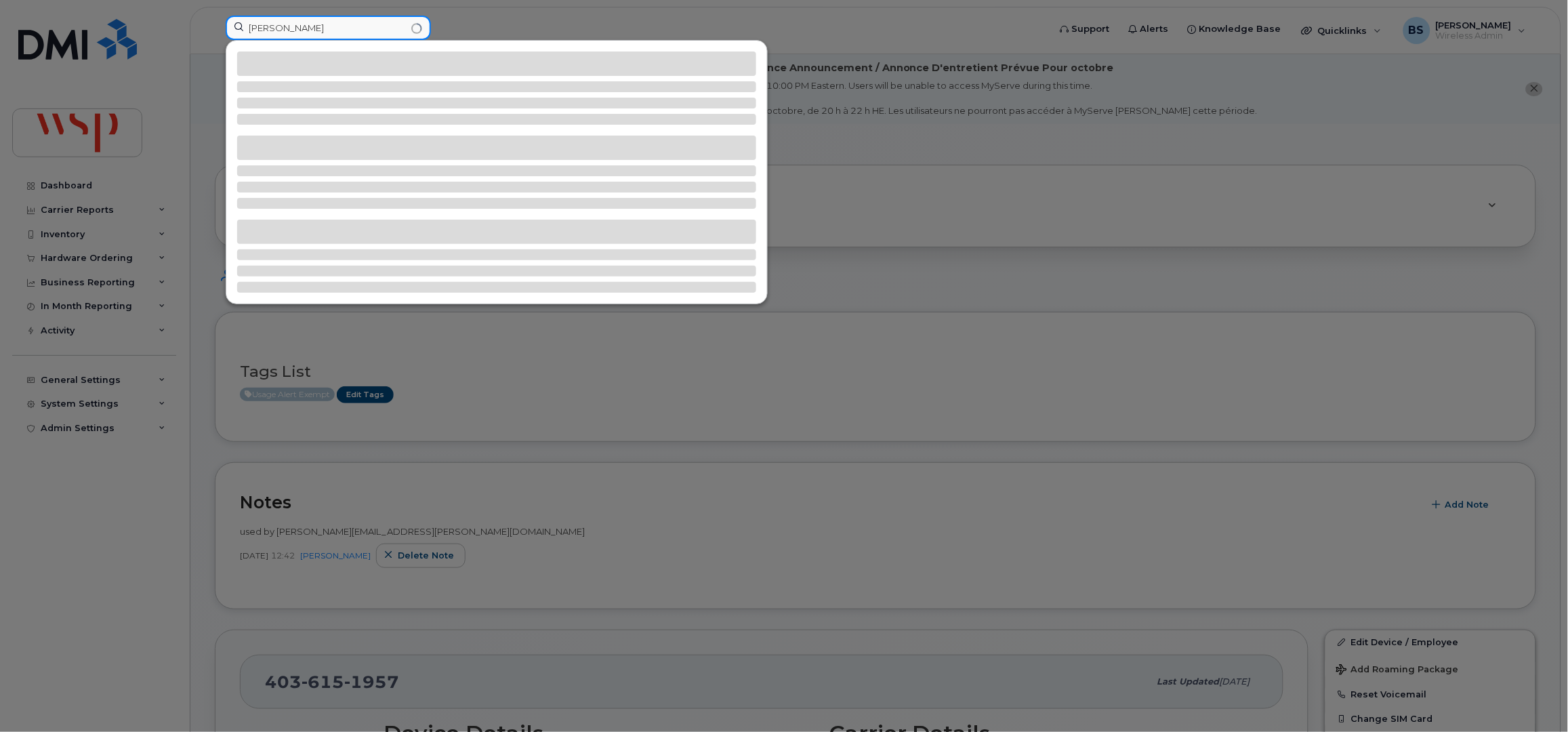
click at [257, 31] on input "Van Huynh" at bounding box center [329, 27] width 205 height 24
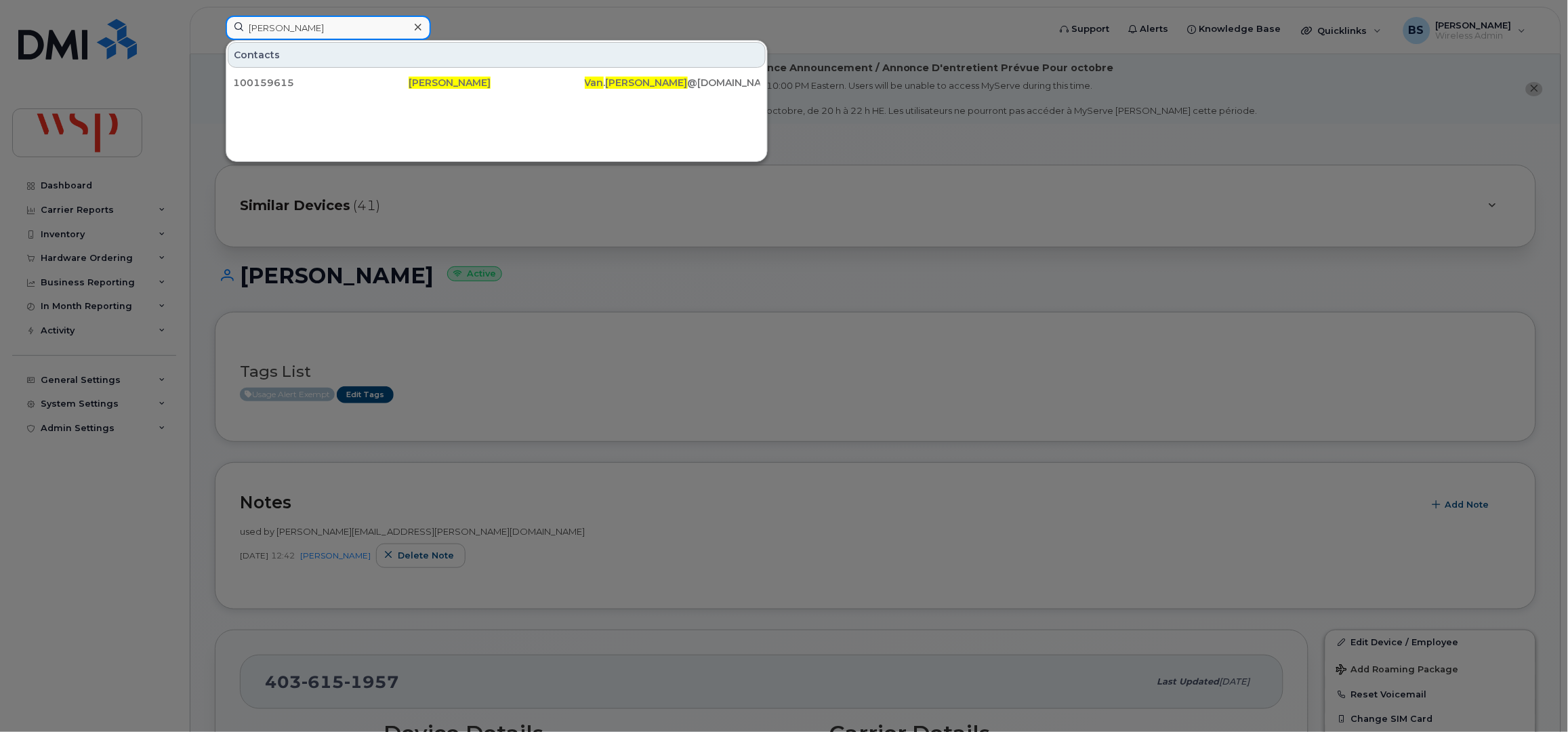
click at [257, 31] on input "Van Huynh" at bounding box center [329, 27] width 205 height 24
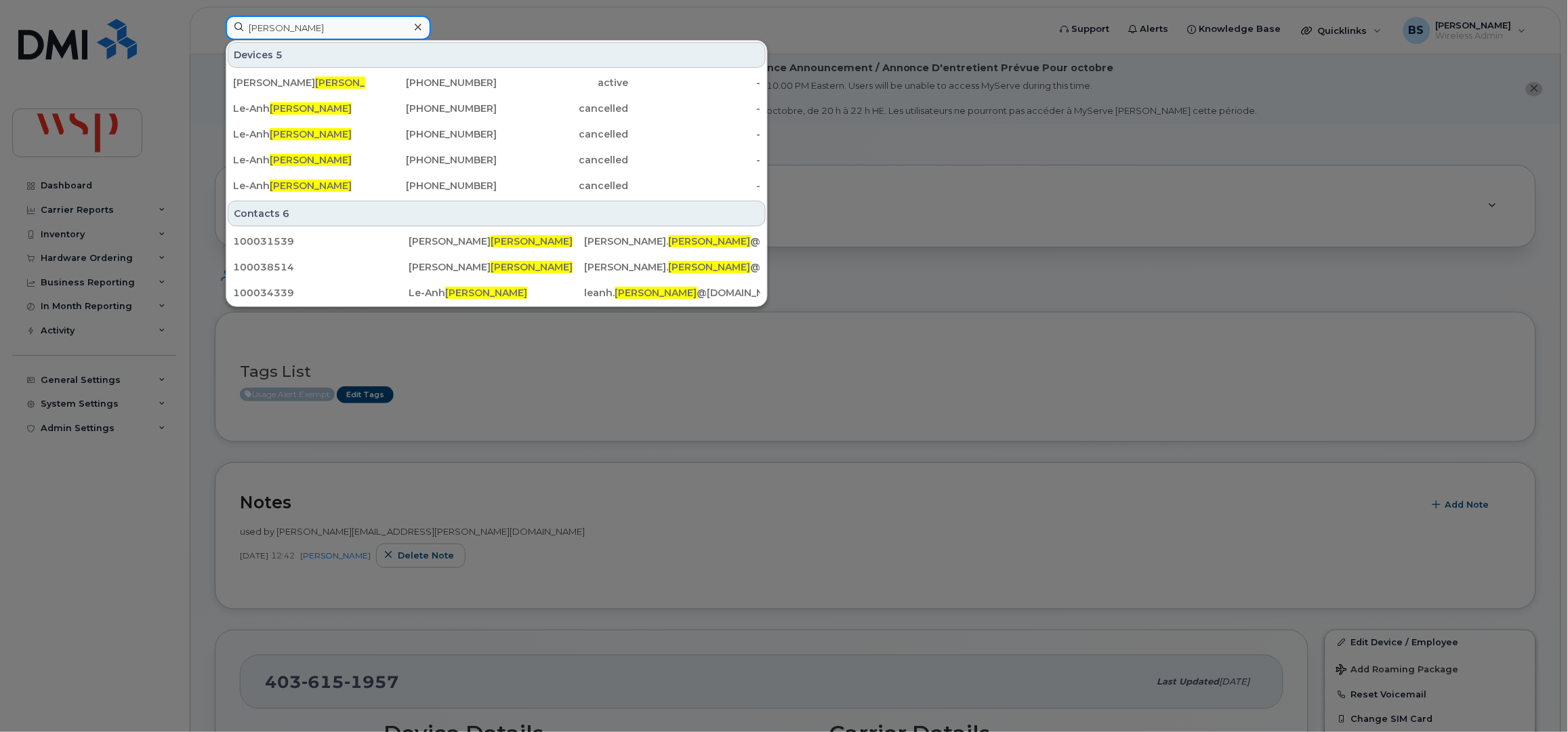
drag, startPoint x: 307, startPoint y: 38, endPoint x: 219, endPoint y: 31, distance: 88.3
click at [226, 31] on input "Huynh" at bounding box center [329, 27] width 205 height 24
paste input "Van"
type input "Van Huynh"
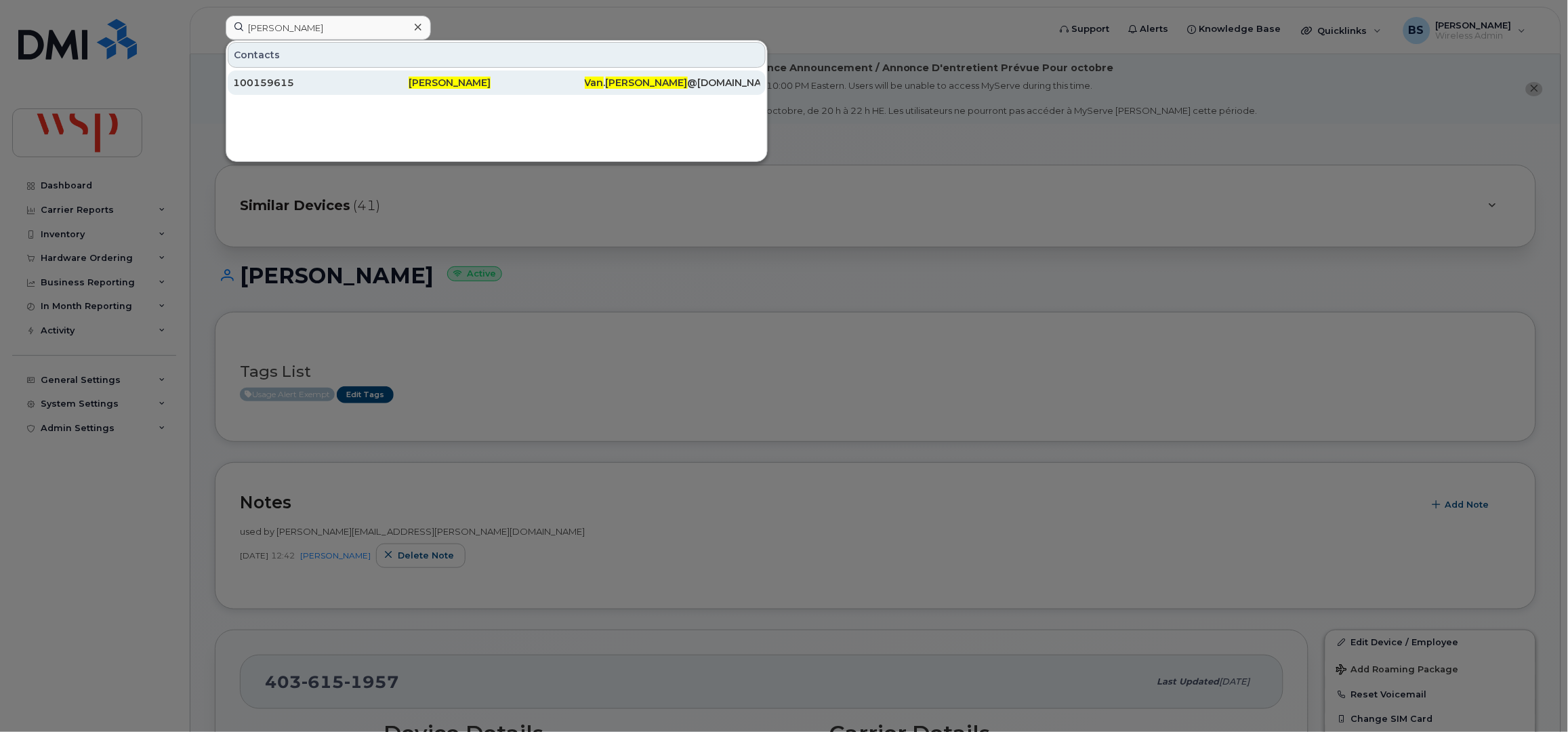
click at [453, 82] on span "Van Huynh" at bounding box center [450, 82] width 82 height 12
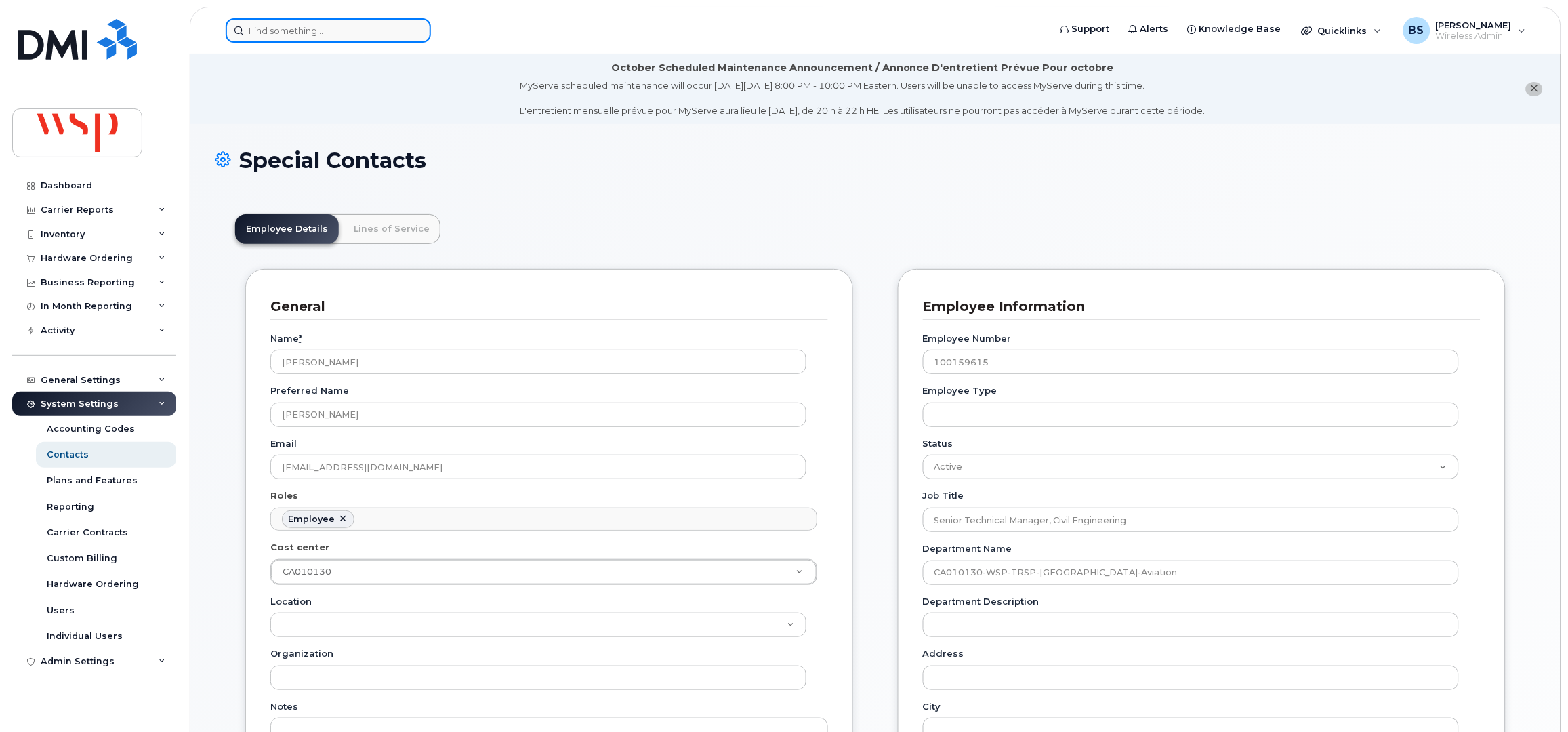
click at [323, 38] on input at bounding box center [329, 30] width 205 height 24
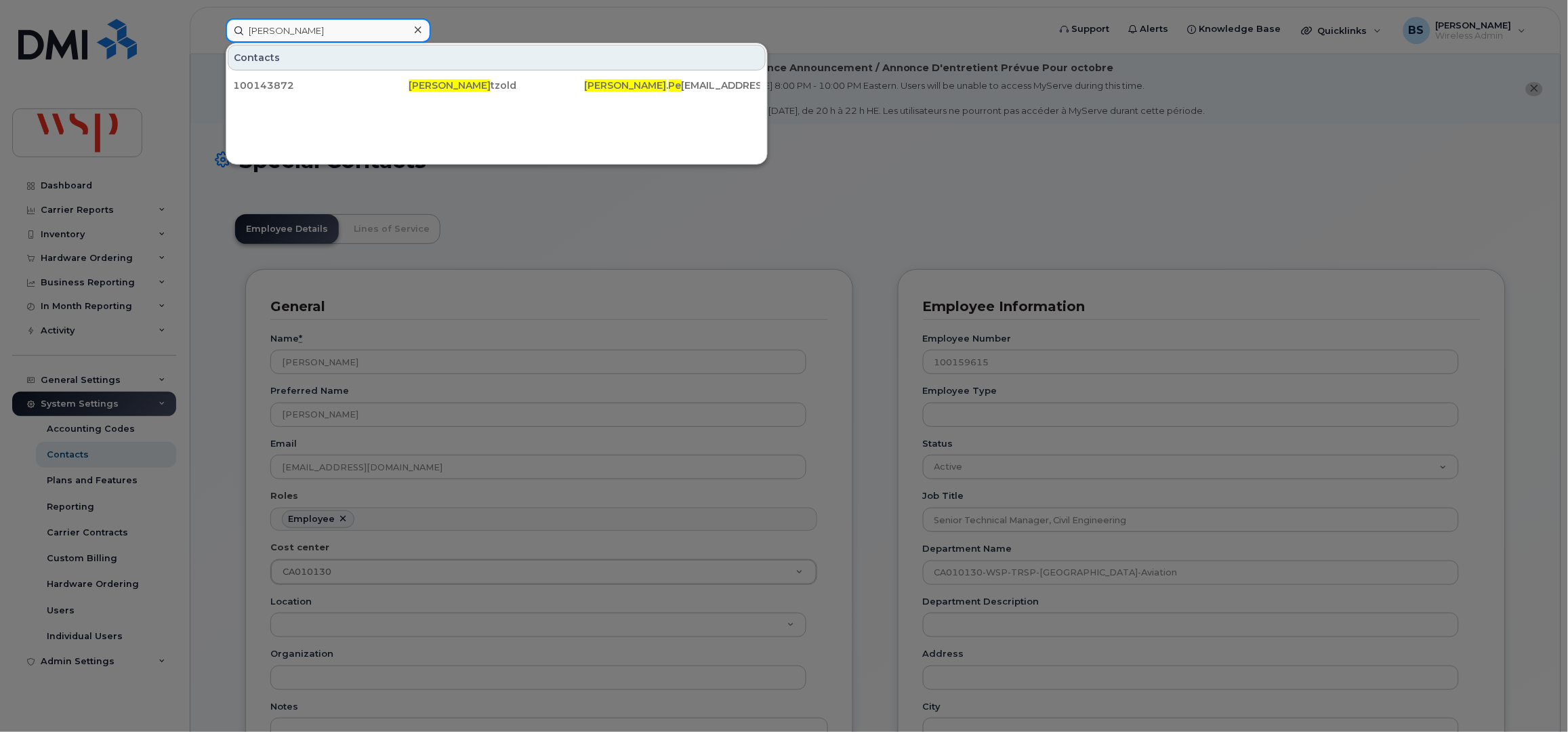
drag, startPoint x: 360, startPoint y: 31, endPoint x: 133, endPoint y: 29, distance: 227.0
click at [215, 31] on div "[PERSON_NAME] Contacts 100143872 [PERSON_NAME] . Pe [EMAIL_ADDRESS][DOMAIN_NAME]" at bounding box center [633, 30] width 836 height 24
paste input "[PERSON_NAME]"
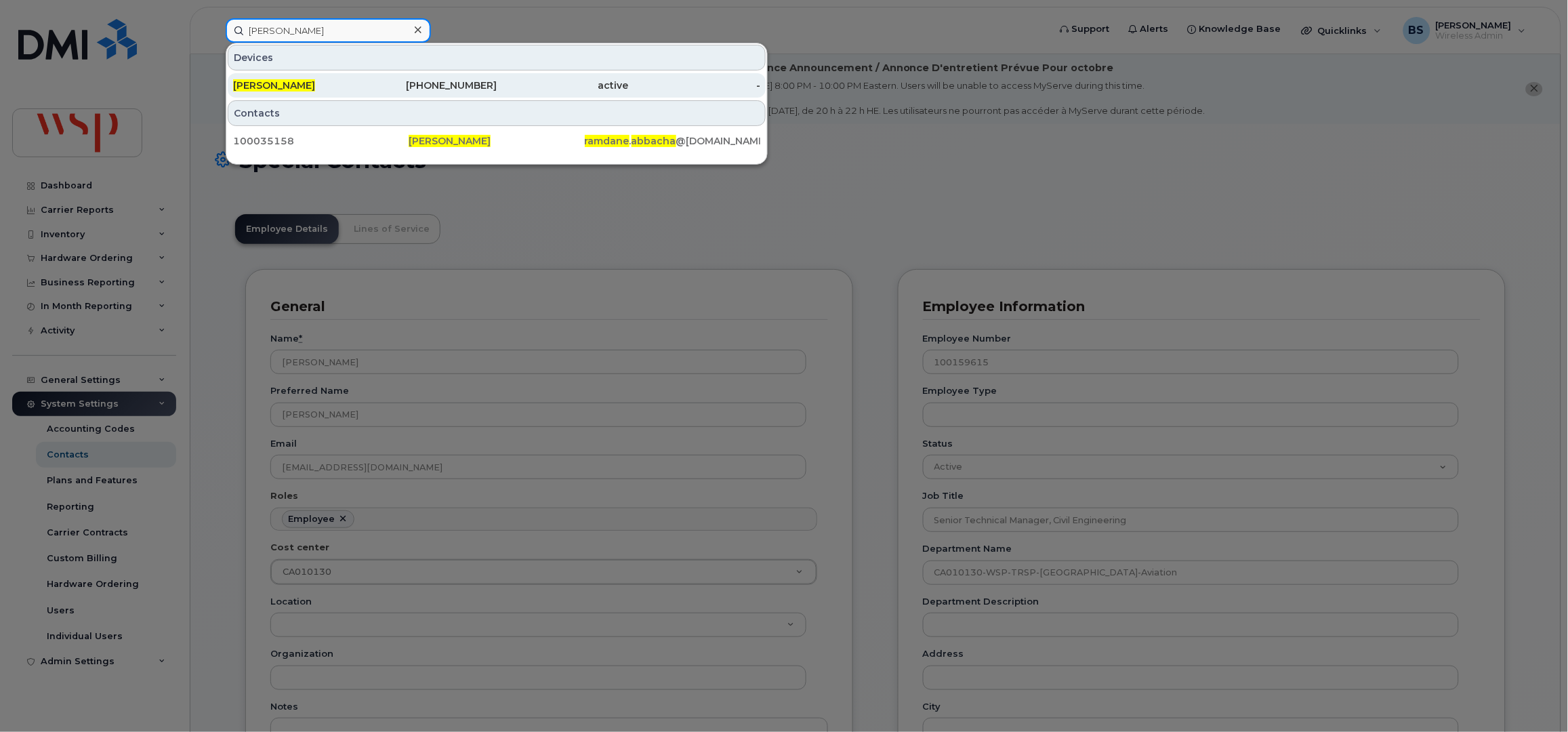
type input "[PERSON_NAME]"
click at [472, 83] on div "[PHONE_NUMBER]" at bounding box center [431, 85] width 132 height 13
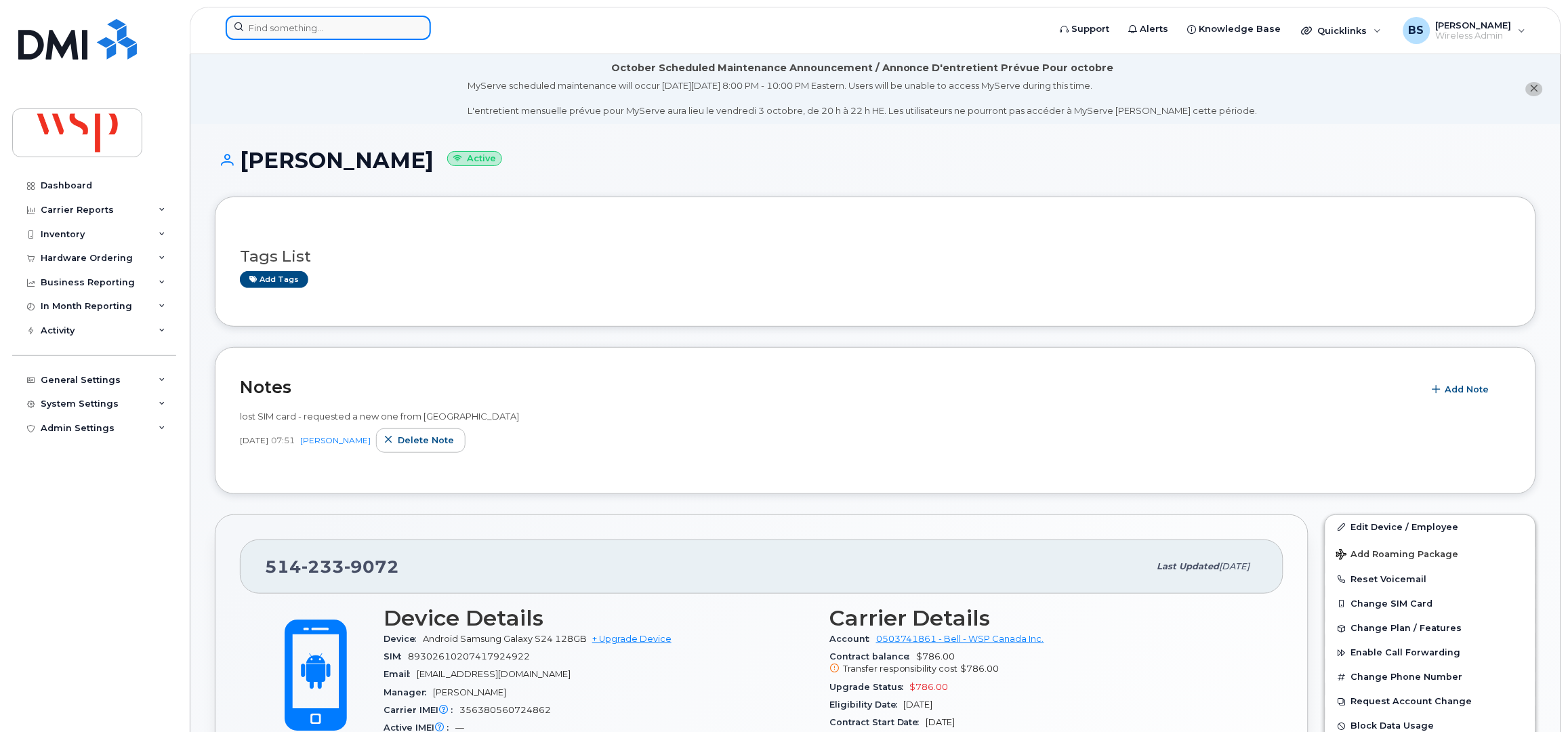
click at [323, 28] on input at bounding box center [329, 27] width 205 height 24
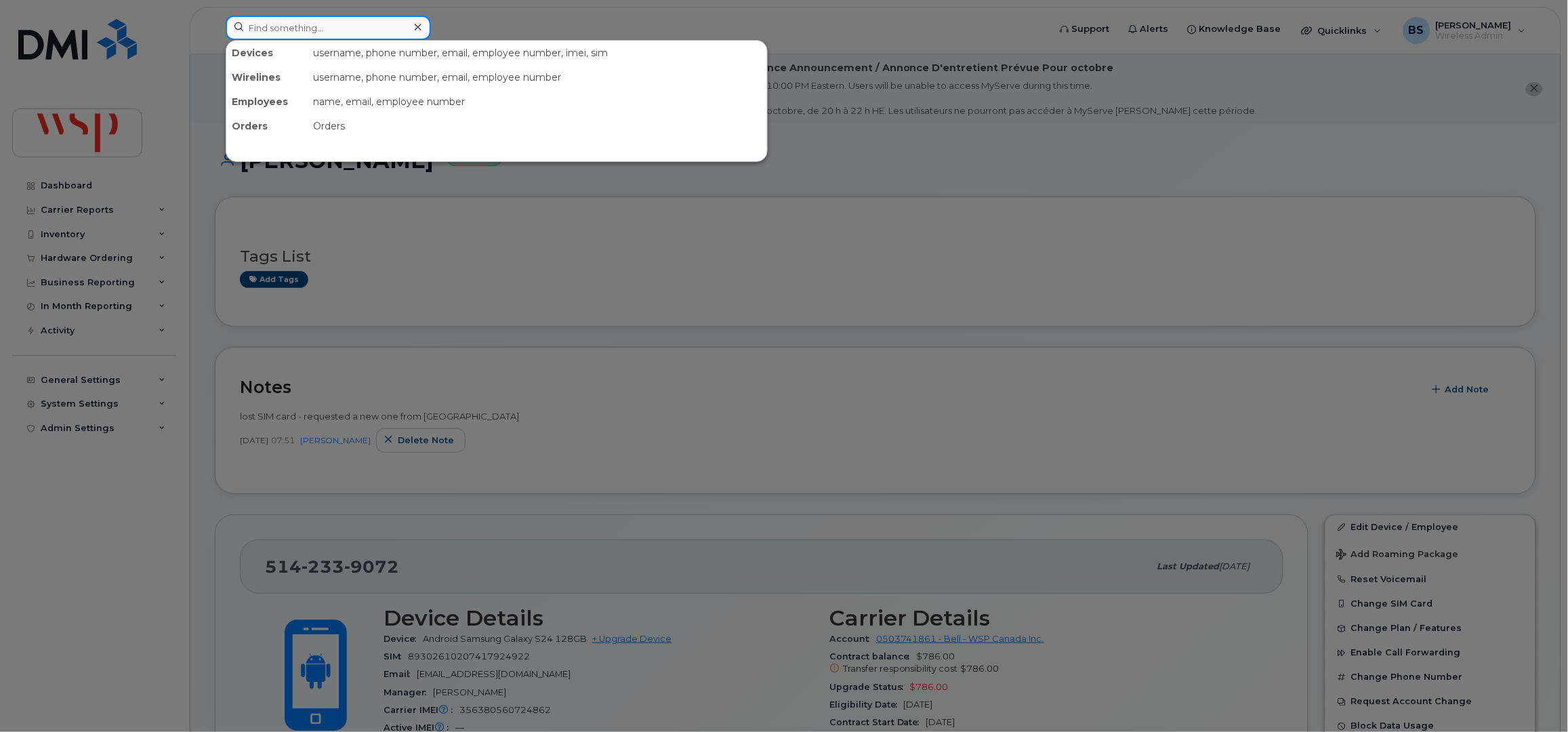
paste input "5142339072"
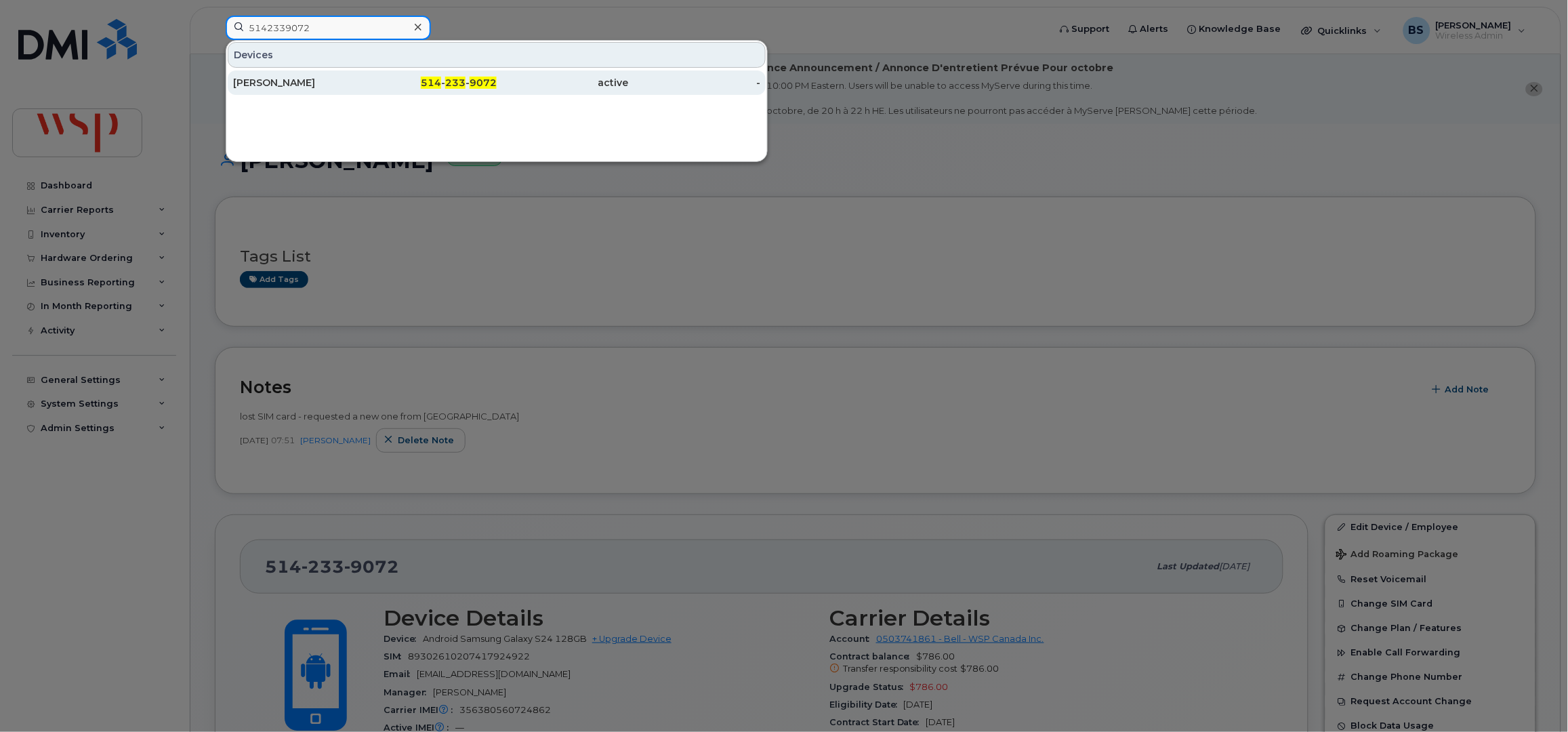
type input "5142339072"
drag, startPoint x: 274, startPoint y: 80, endPoint x: 409, endPoint y: 92, distance: 135.5
click at [274, 80] on div "[PERSON_NAME]" at bounding box center [299, 82] width 132 height 13
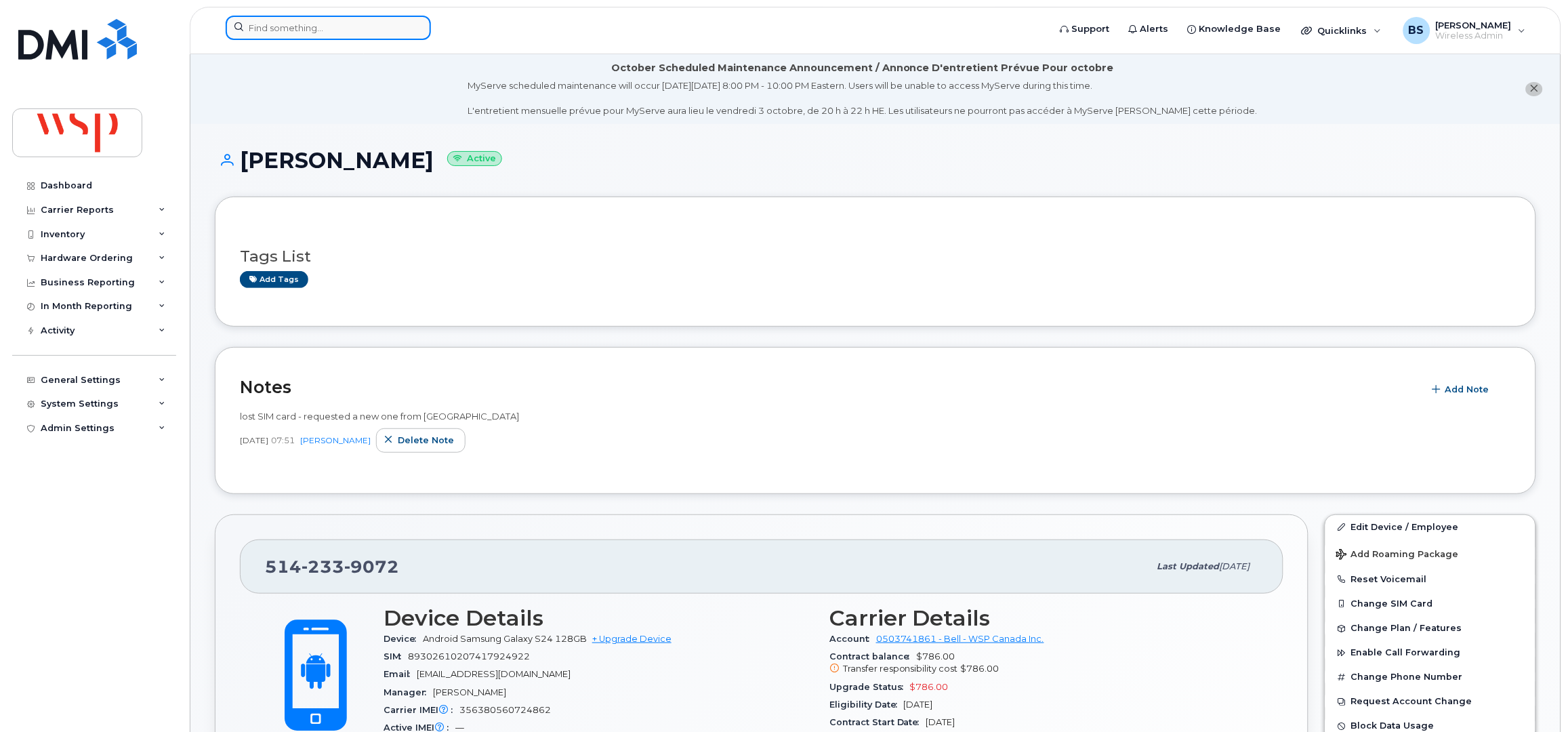
click at [334, 23] on input at bounding box center [329, 27] width 205 height 24
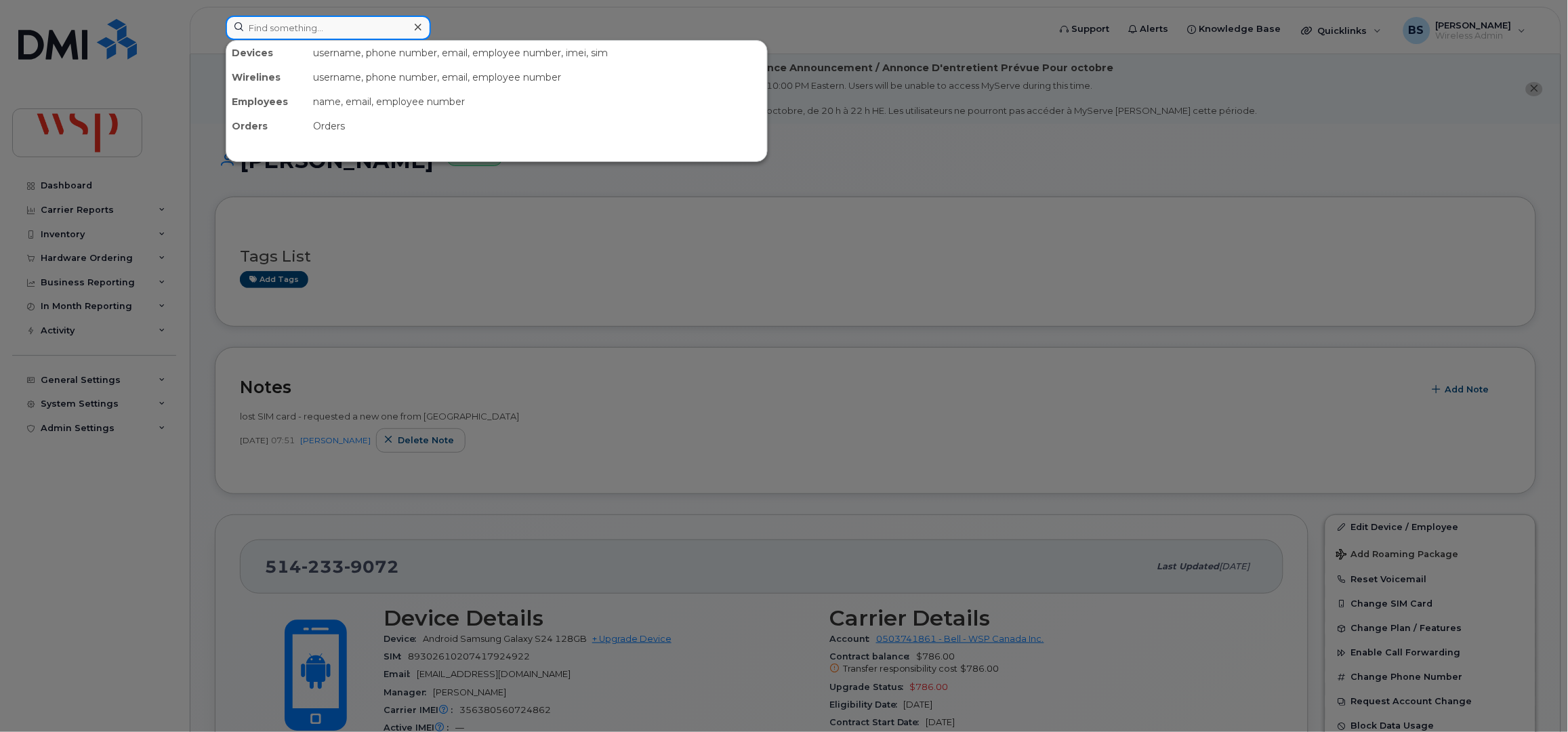
paste input "780 236 0715"
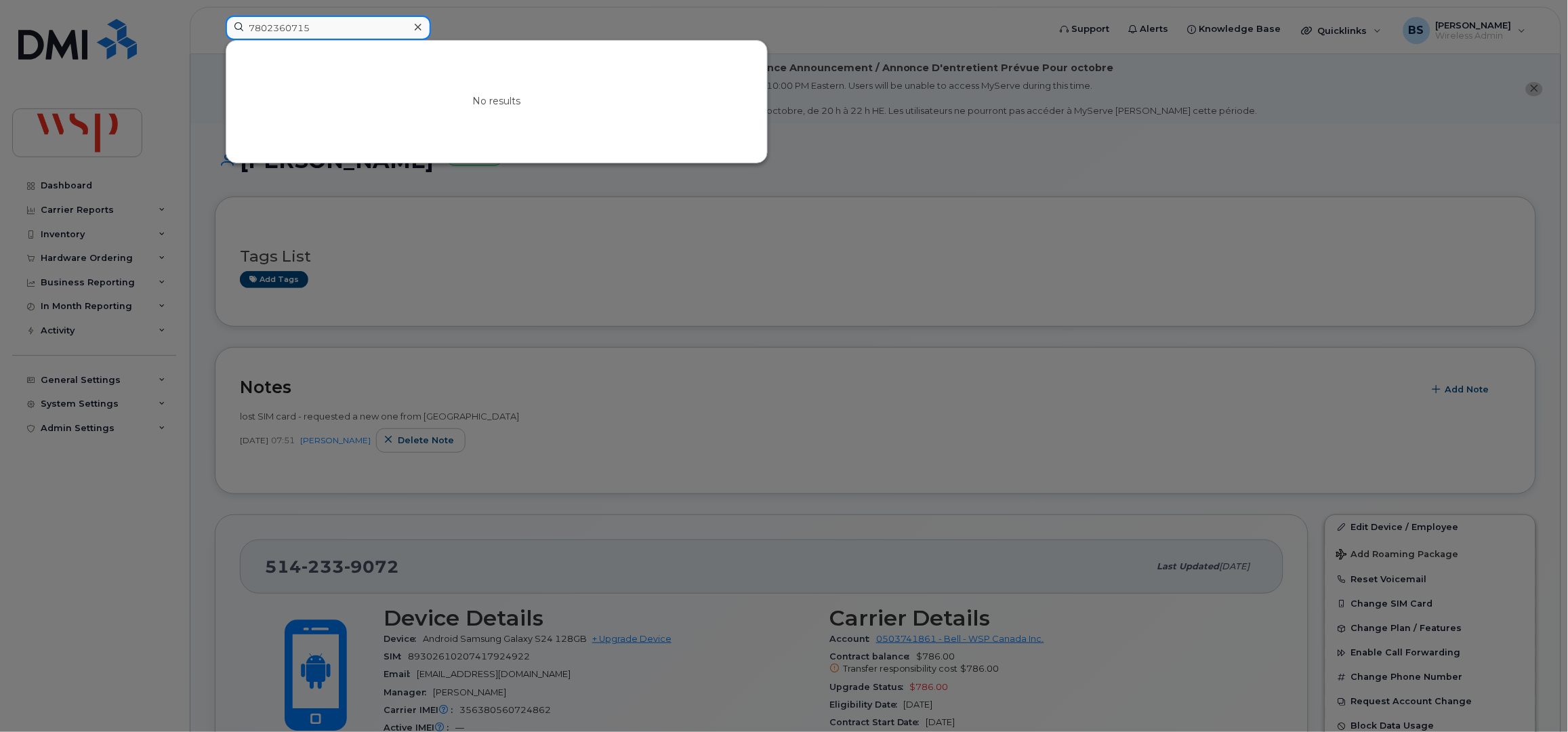
type input "7802360715"
